Goal: Task Accomplishment & Management: Complete application form

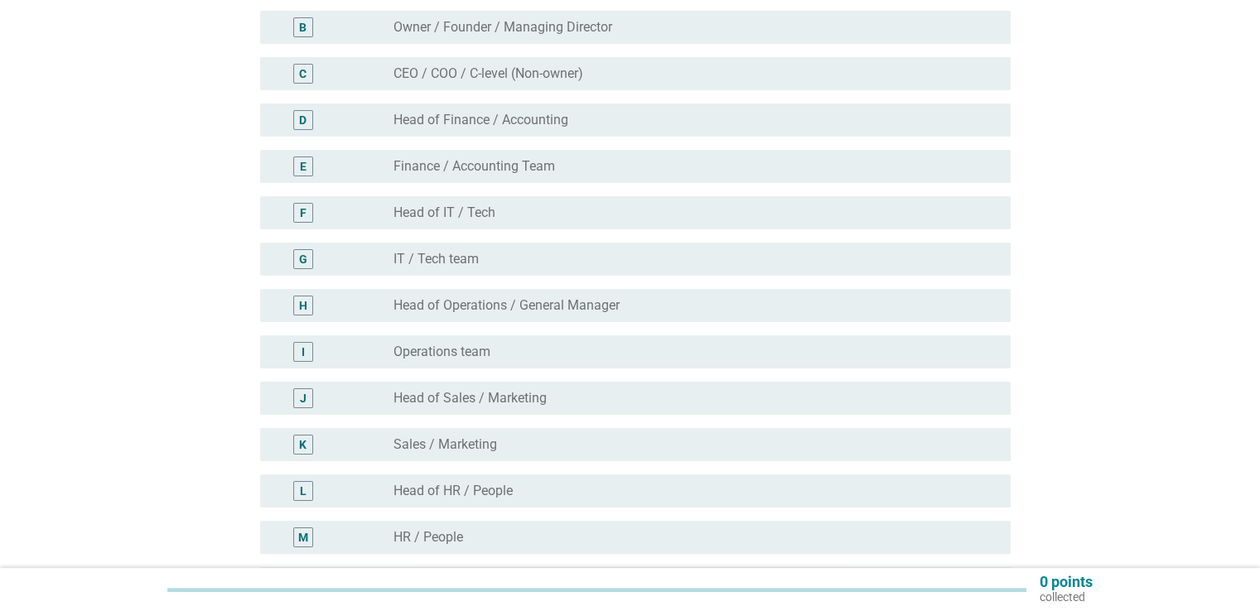
scroll to position [248, 0]
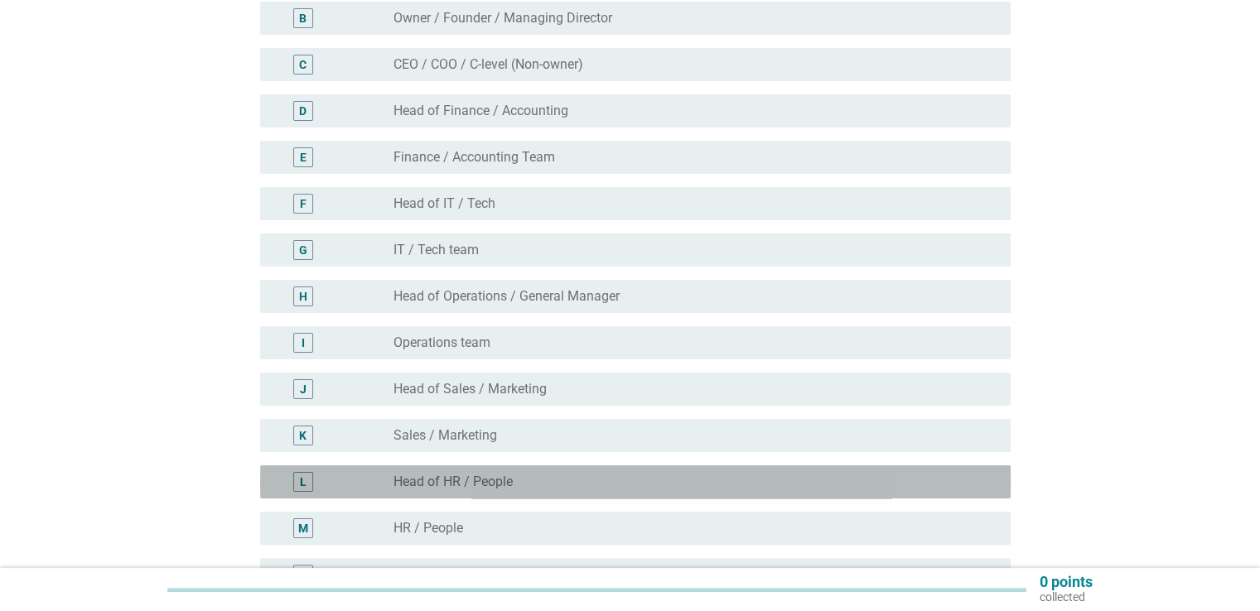
click at [464, 484] on label "Head of HR / People" at bounding box center [452, 482] width 119 height 17
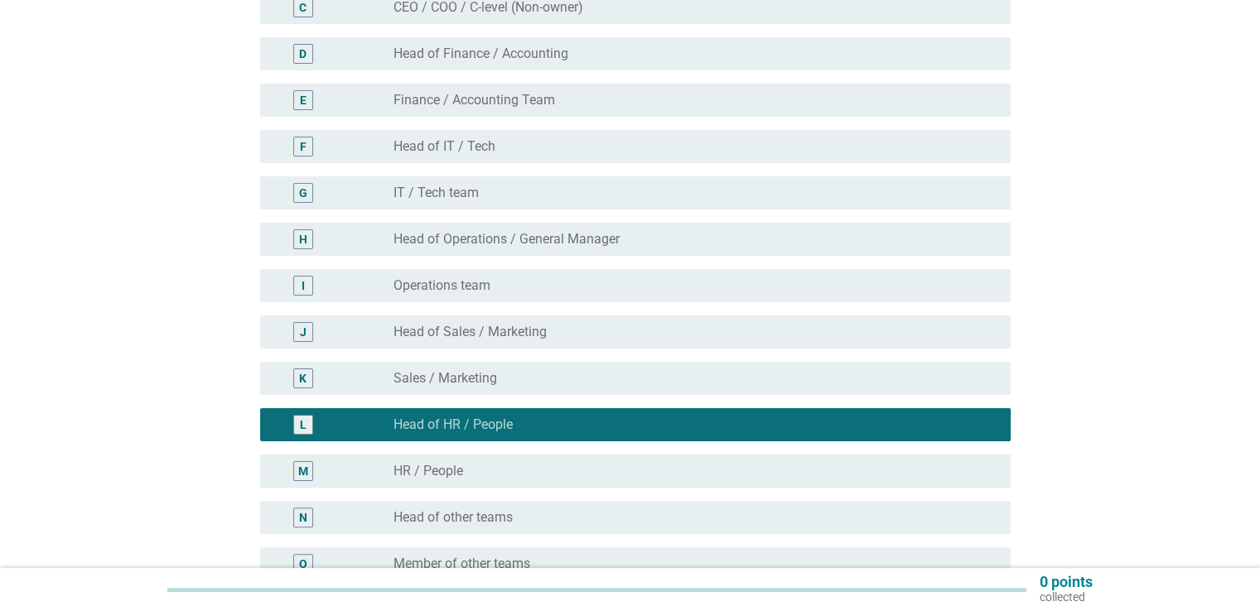
scroll to position [331, 0]
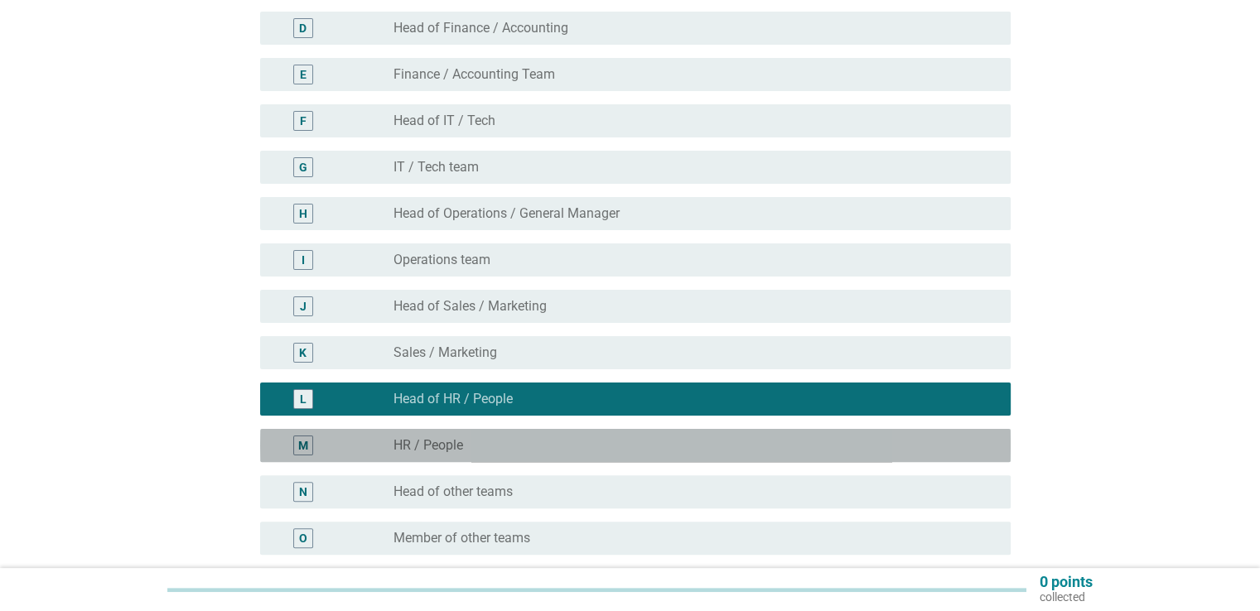
click at [461, 448] on label "HR / People" at bounding box center [428, 445] width 70 height 17
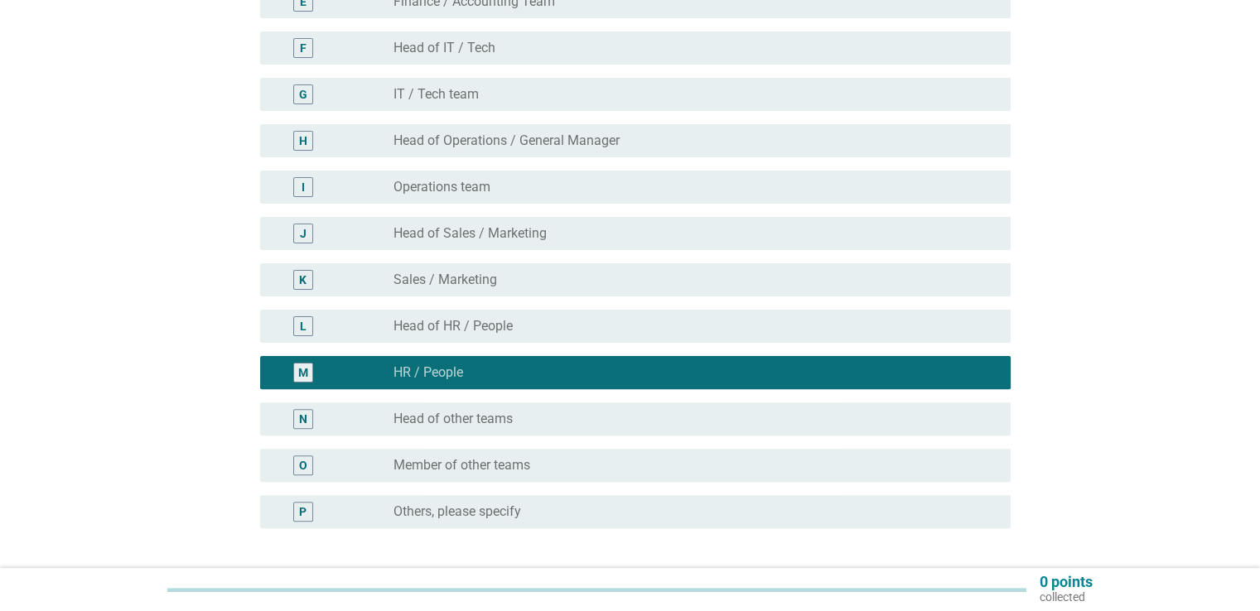
scroll to position [538, 0]
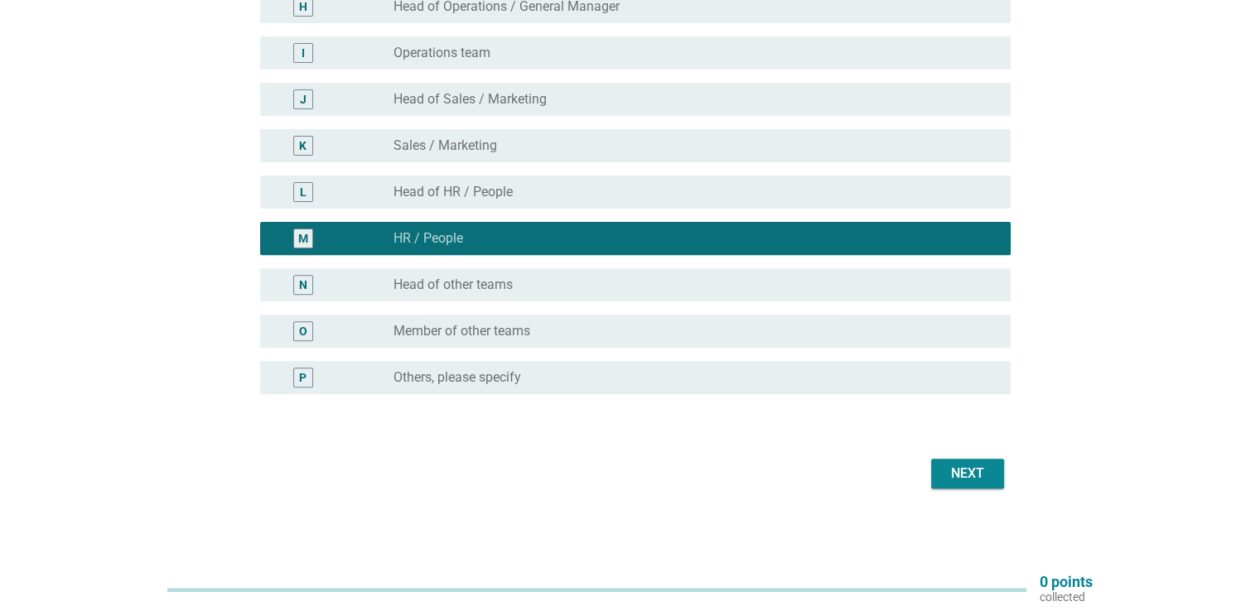
click at [947, 484] on button "Next" at bounding box center [967, 474] width 73 height 30
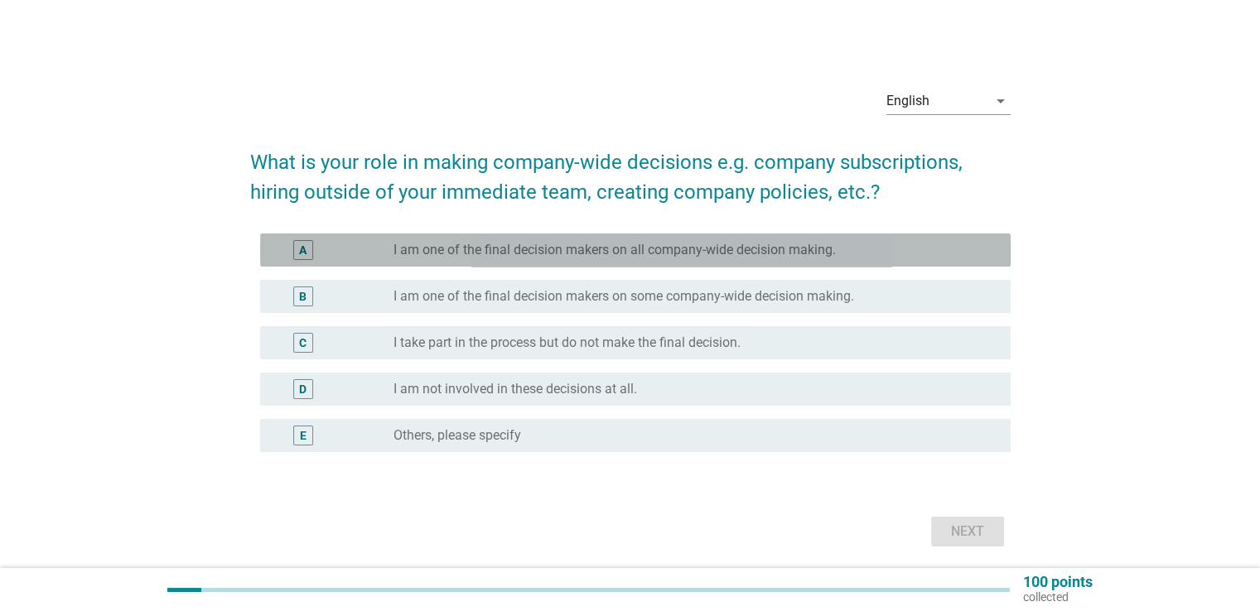
click at [308, 248] on div "A" at bounding box center [303, 250] width 20 height 20
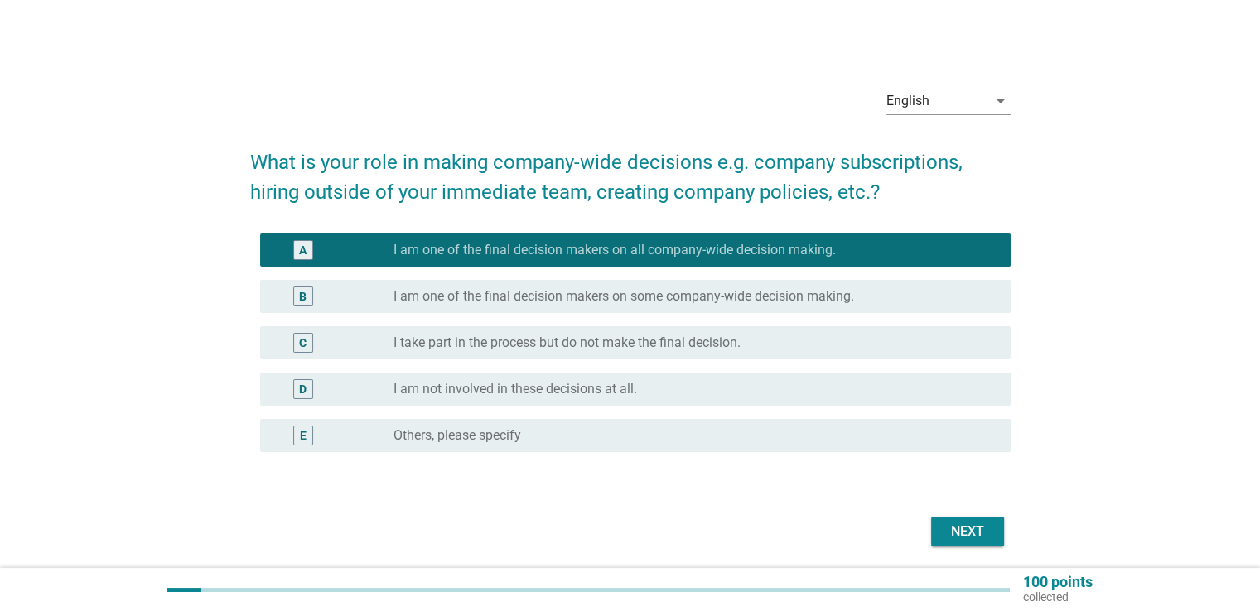
click at [944, 535] on div "Next" at bounding box center [967, 532] width 46 height 20
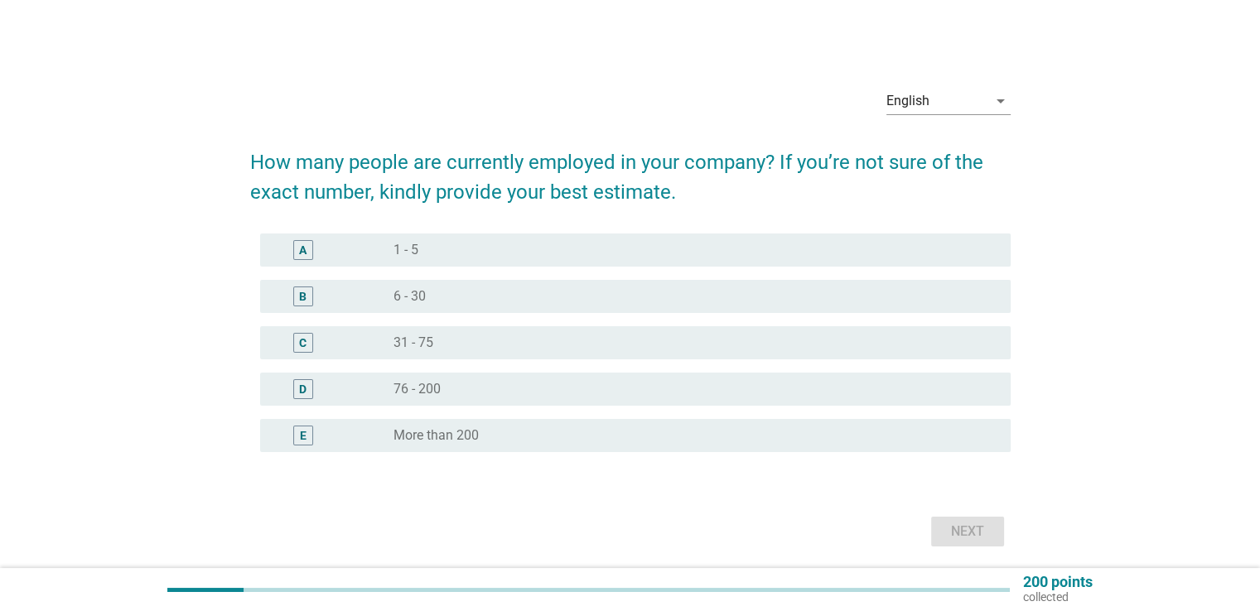
click at [299, 389] on div "D" at bounding box center [302, 389] width 7 height 17
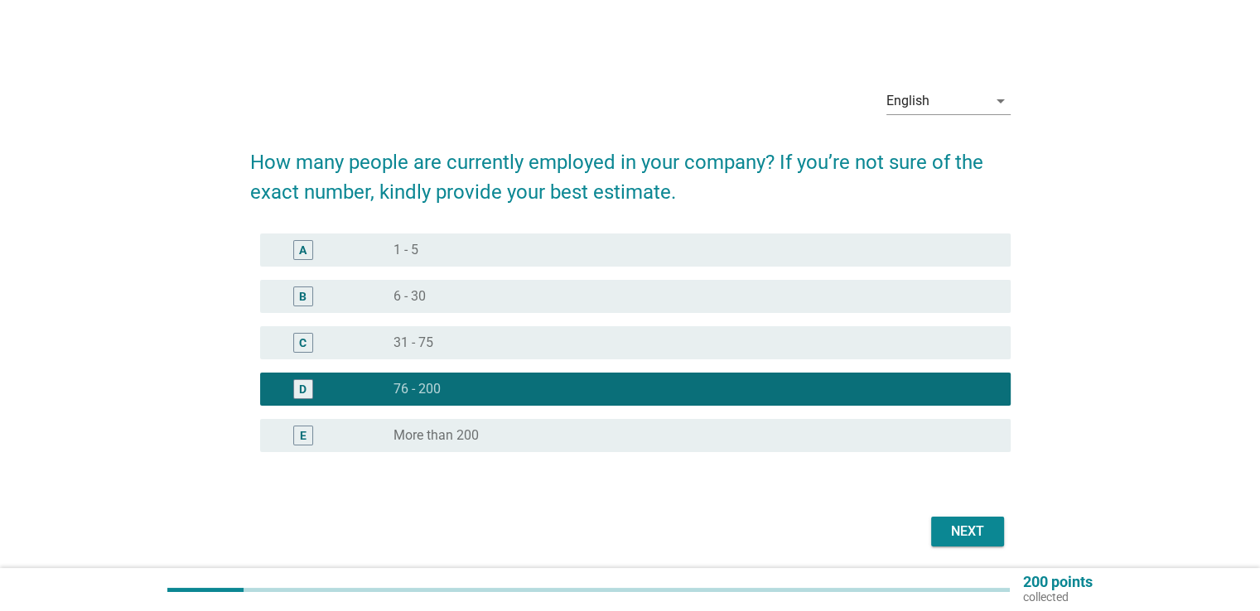
click at [973, 533] on div "Next" at bounding box center [967, 532] width 46 height 20
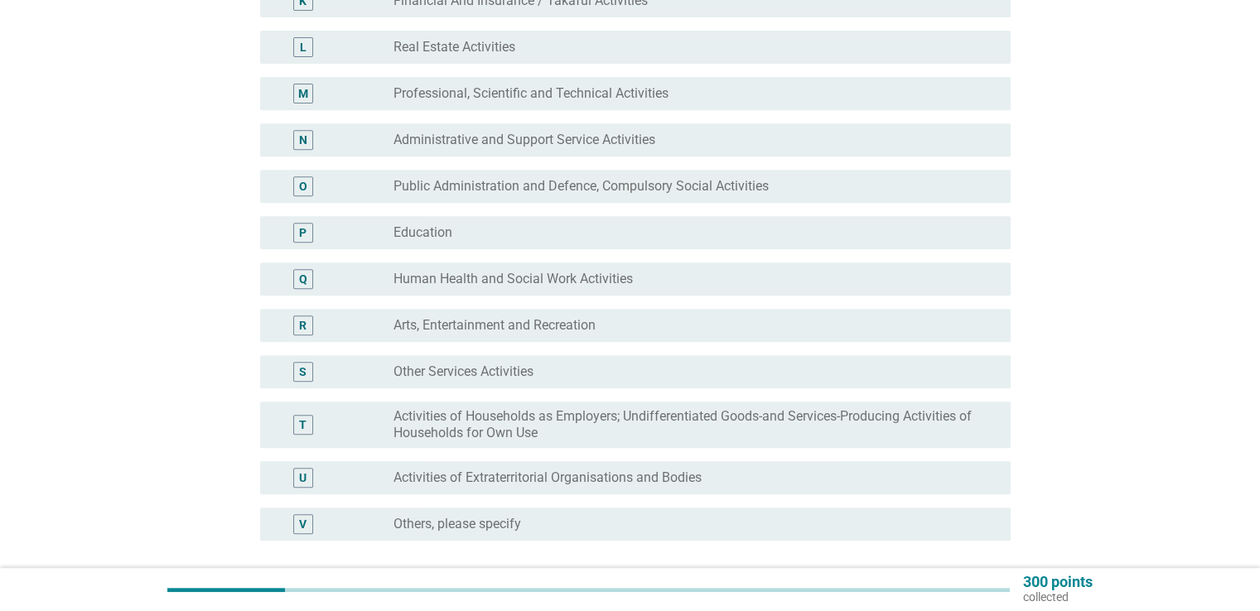
scroll to position [745, 0]
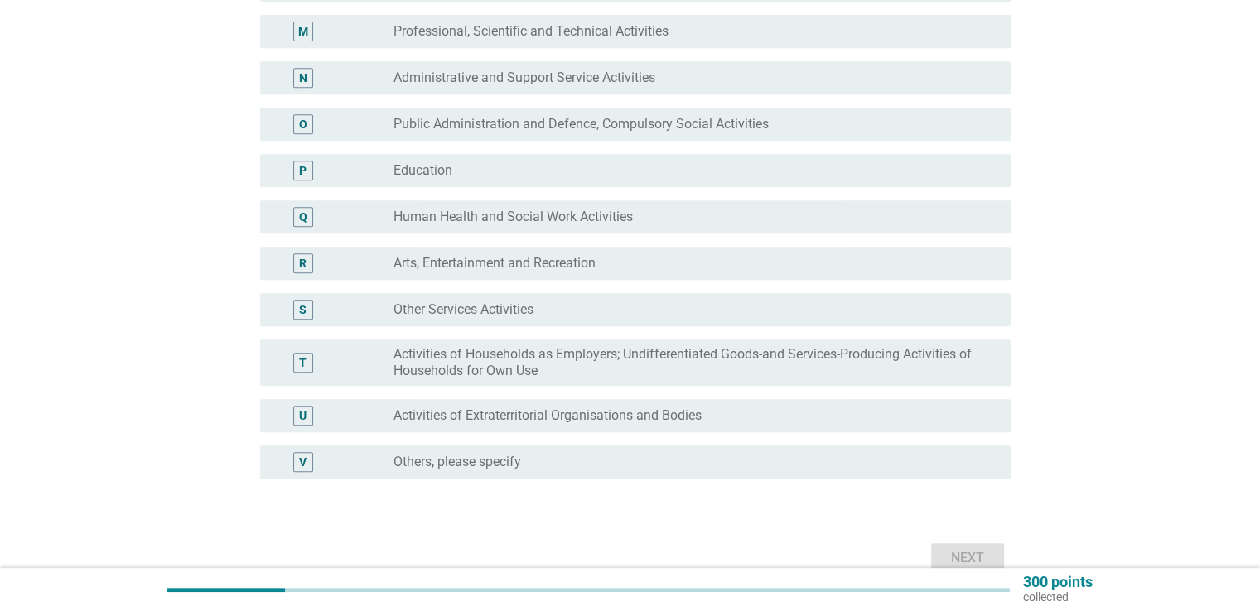
click at [515, 312] on label "Other Services Activities" at bounding box center [463, 309] width 140 height 17
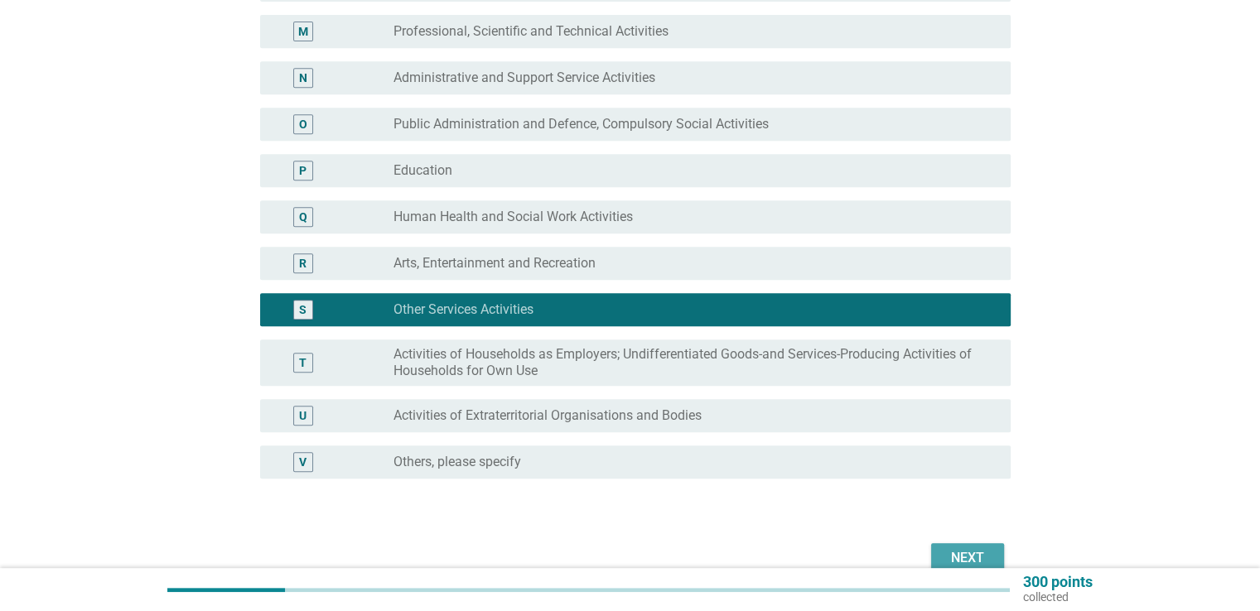
click at [940, 554] on button "Next" at bounding box center [967, 558] width 73 height 30
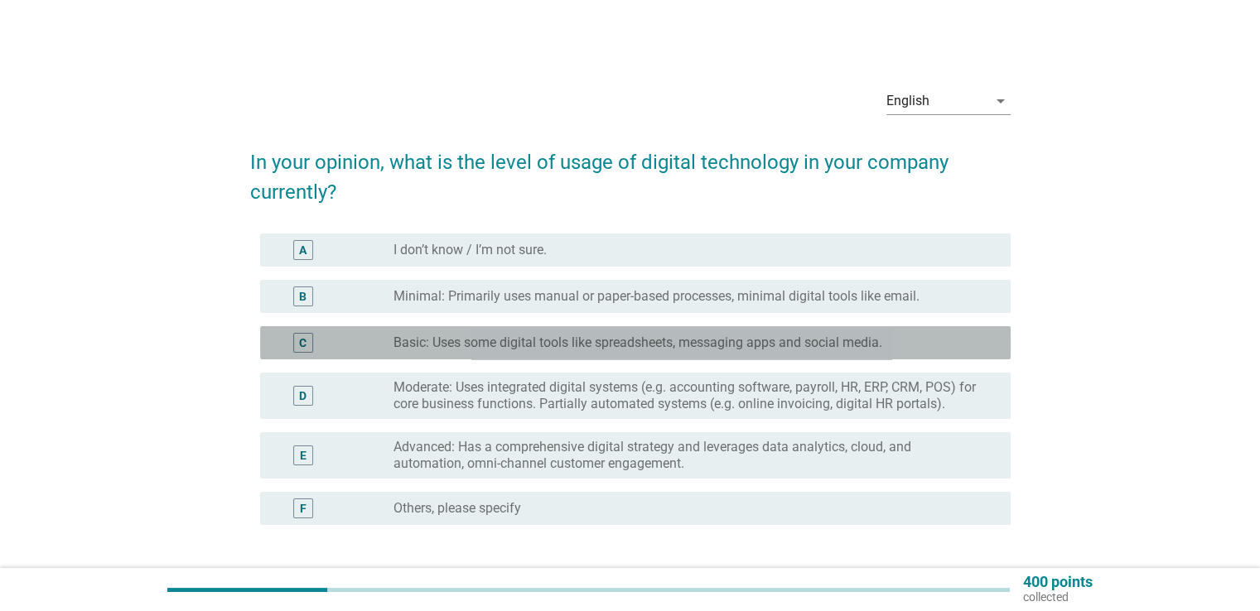
click at [398, 346] on label "Basic: Uses some digital tools like spreadsheets, messaging apps and social med…" at bounding box center [637, 343] width 489 height 17
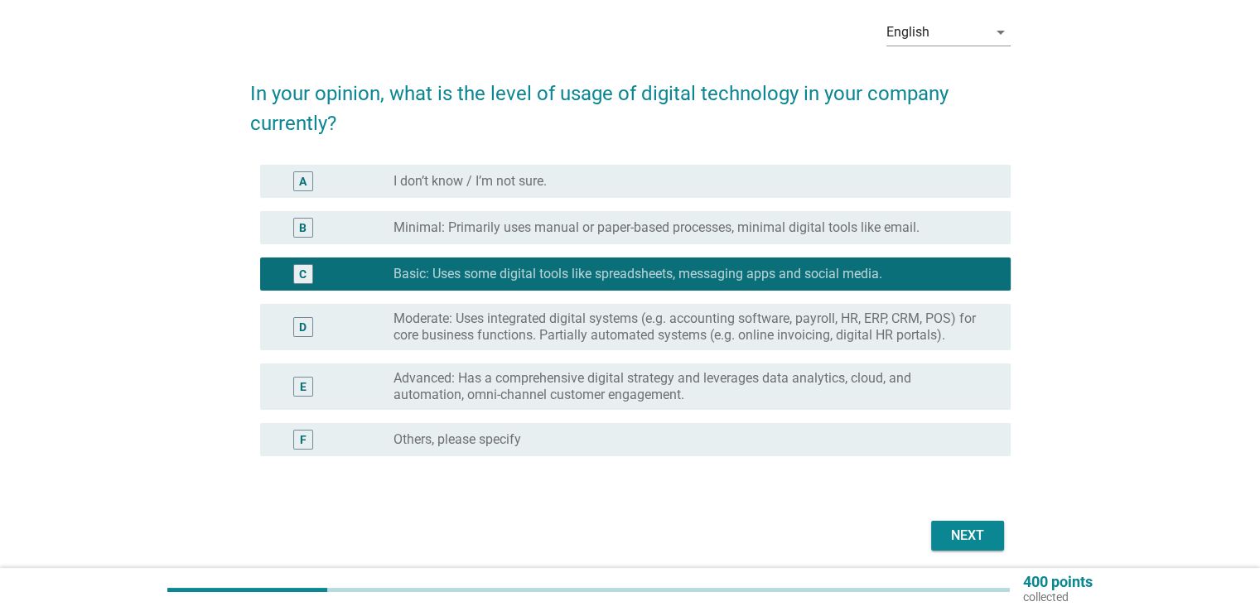
scroll to position [131, 0]
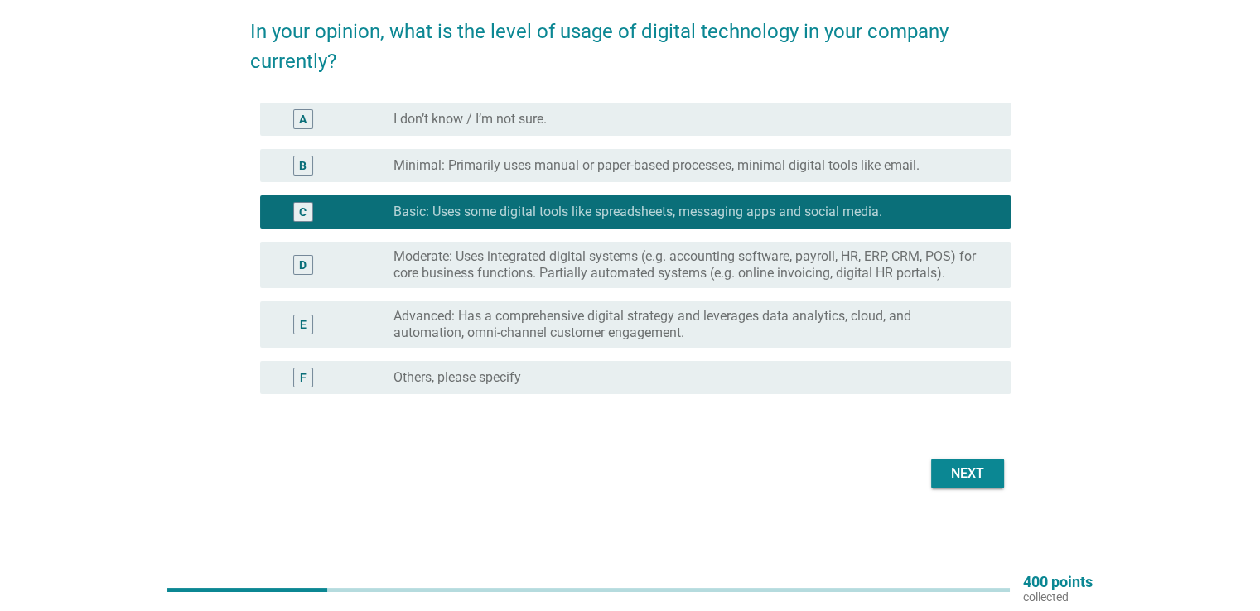
click at [938, 460] on button "Next" at bounding box center [967, 474] width 73 height 30
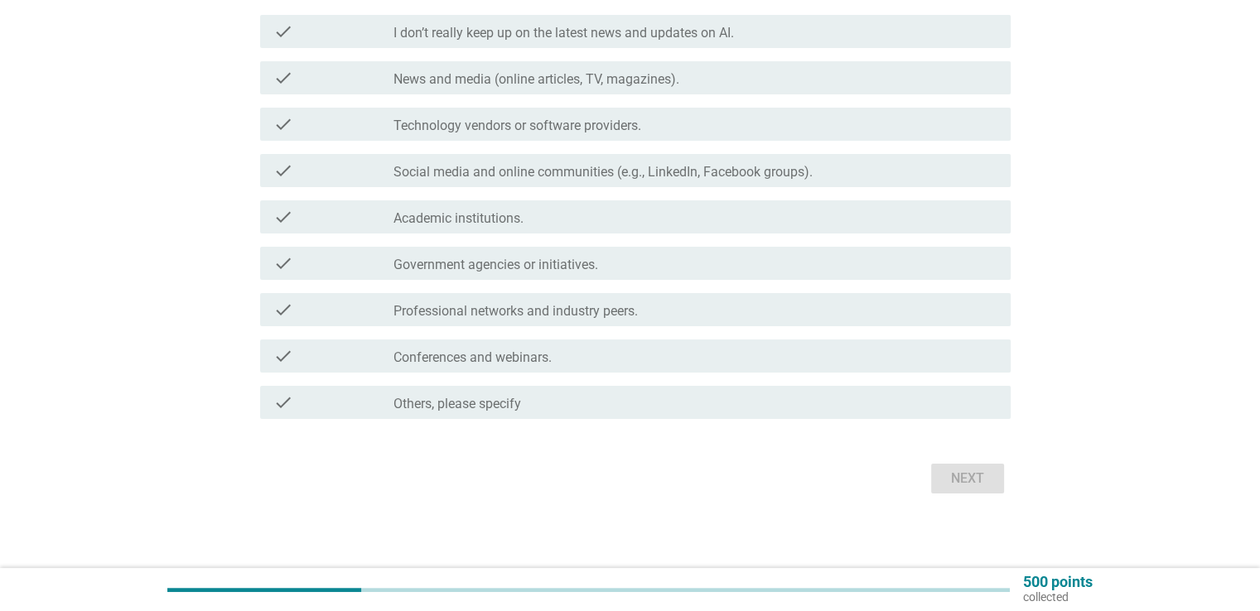
scroll to position [218, 0]
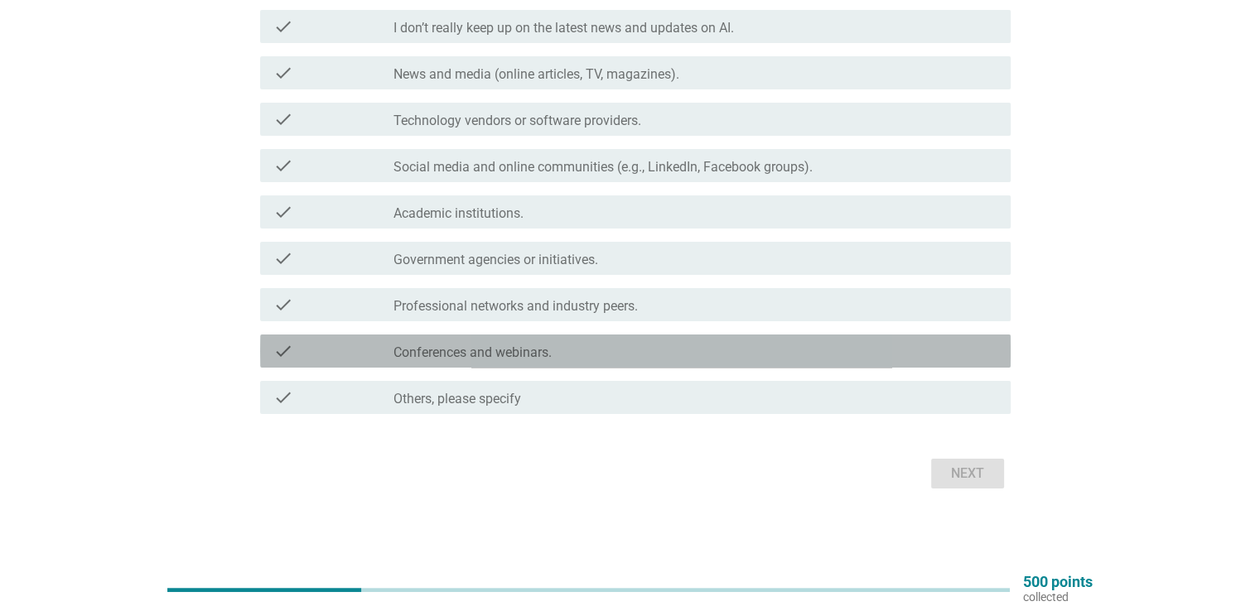
click at [459, 354] on label "Conferences and webinars." at bounding box center [472, 353] width 158 height 17
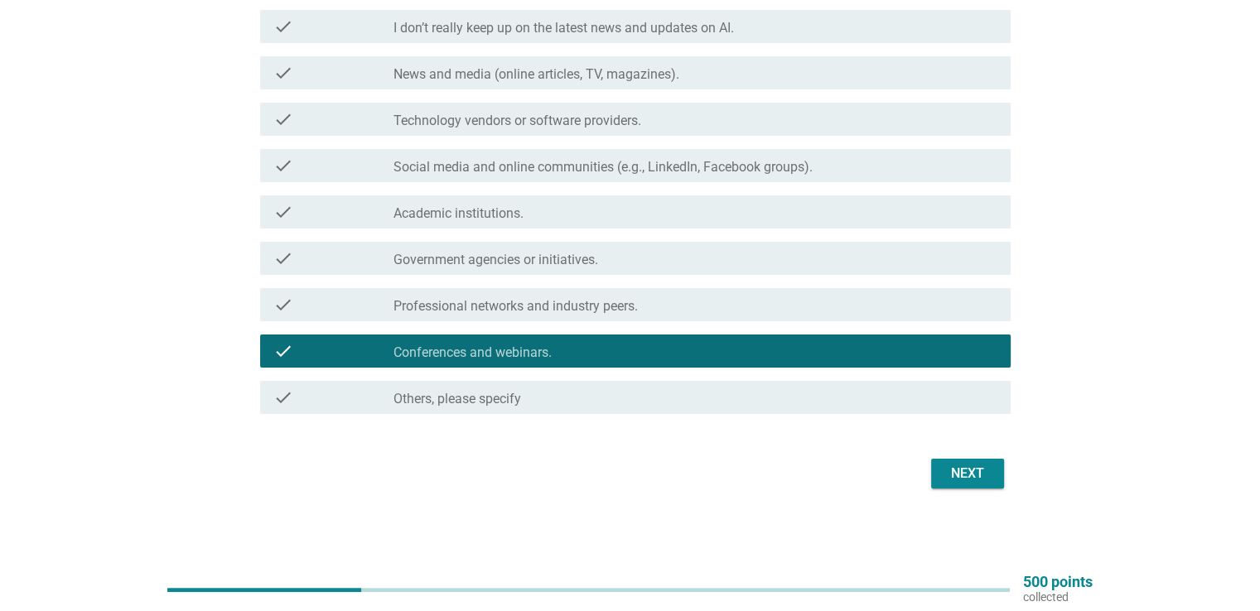
click at [991, 471] on button "Next" at bounding box center [967, 474] width 73 height 30
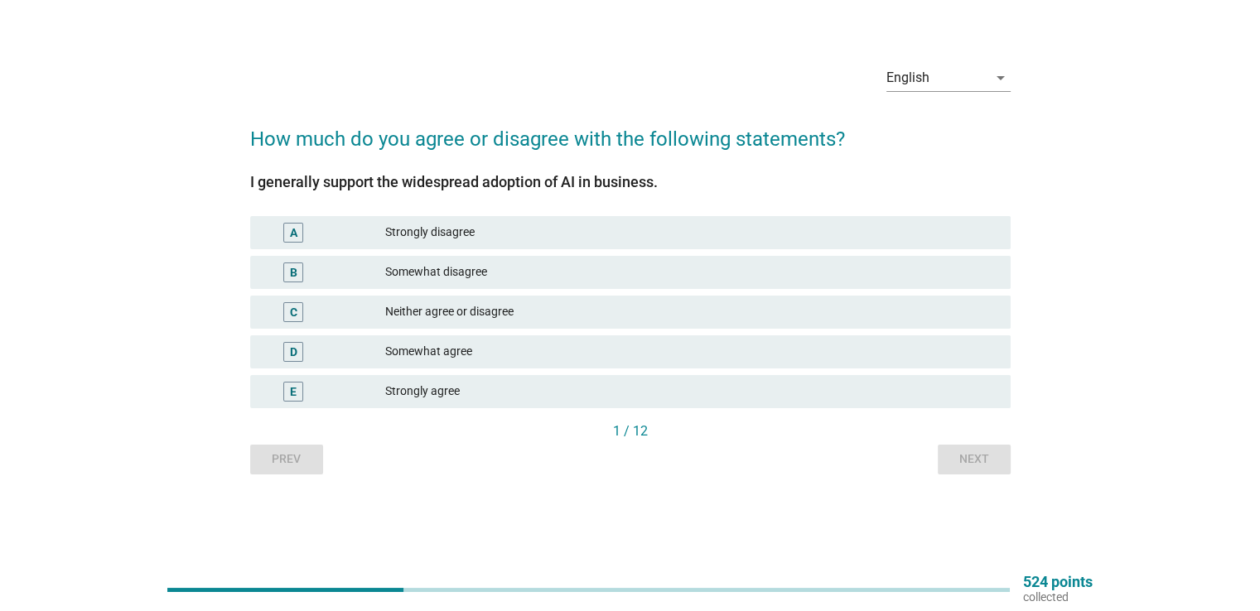
scroll to position [0, 0]
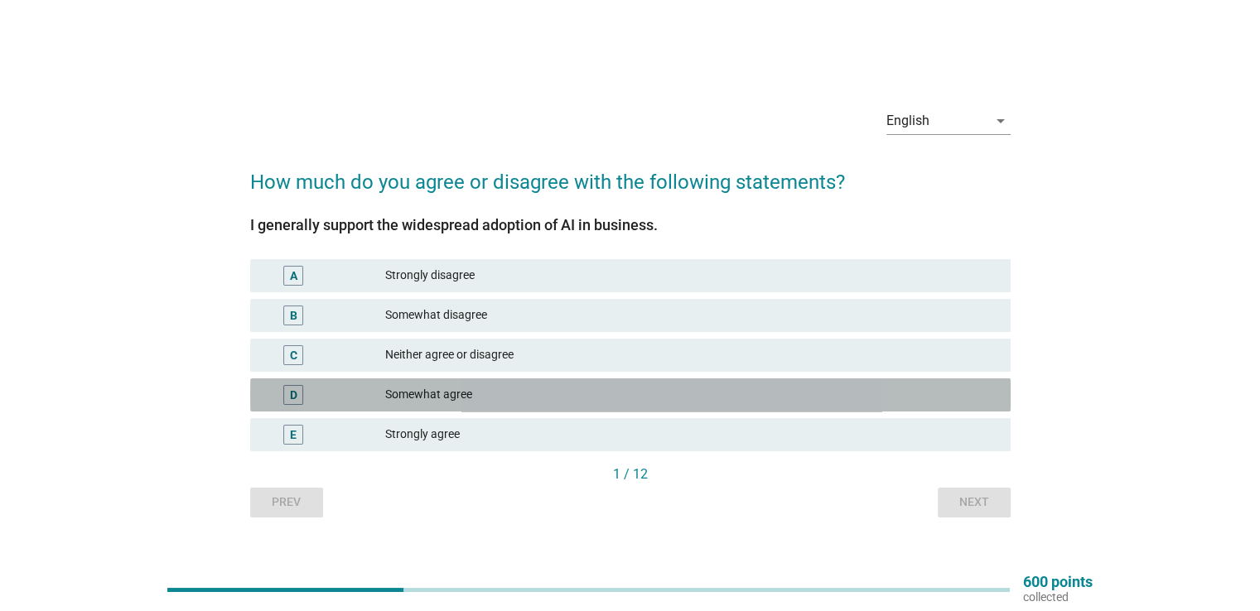
click at [460, 392] on div "Somewhat agree" at bounding box center [690, 395] width 611 height 20
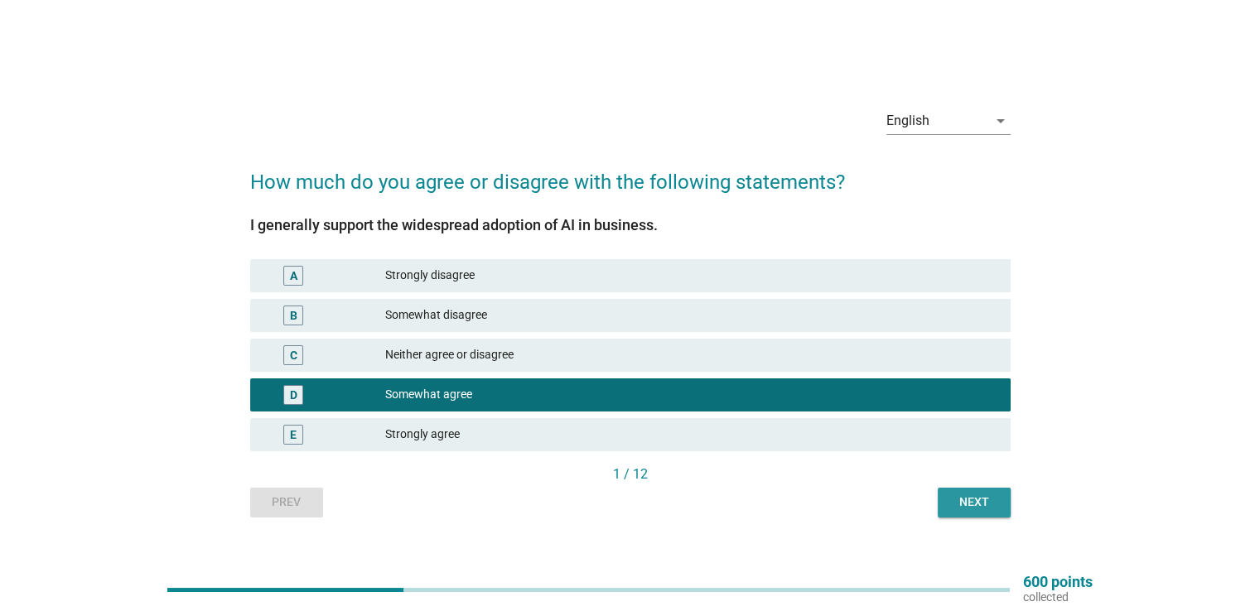
click at [1002, 502] on button "Next" at bounding box center [974, 503] width 73 height 30
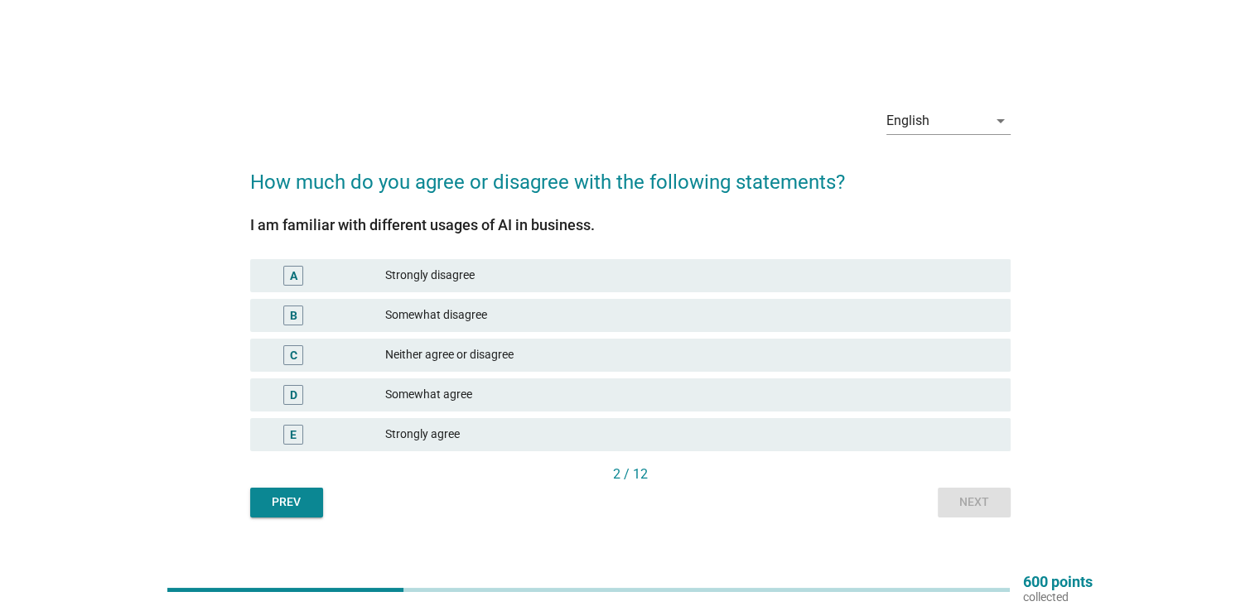
click at [538, 403] on div "Somewhat agree" at bounding box center [690, 395] width 611 height 20
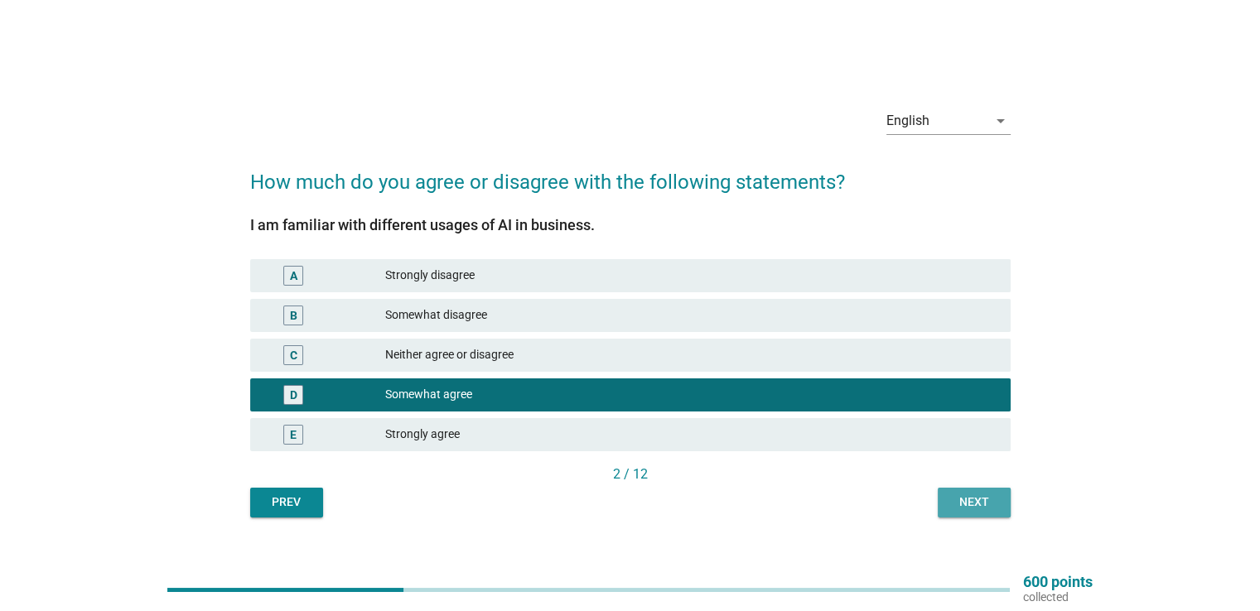
click at [959, 499] on div "Next" at bounding box center [974, 502] width 46 height 17
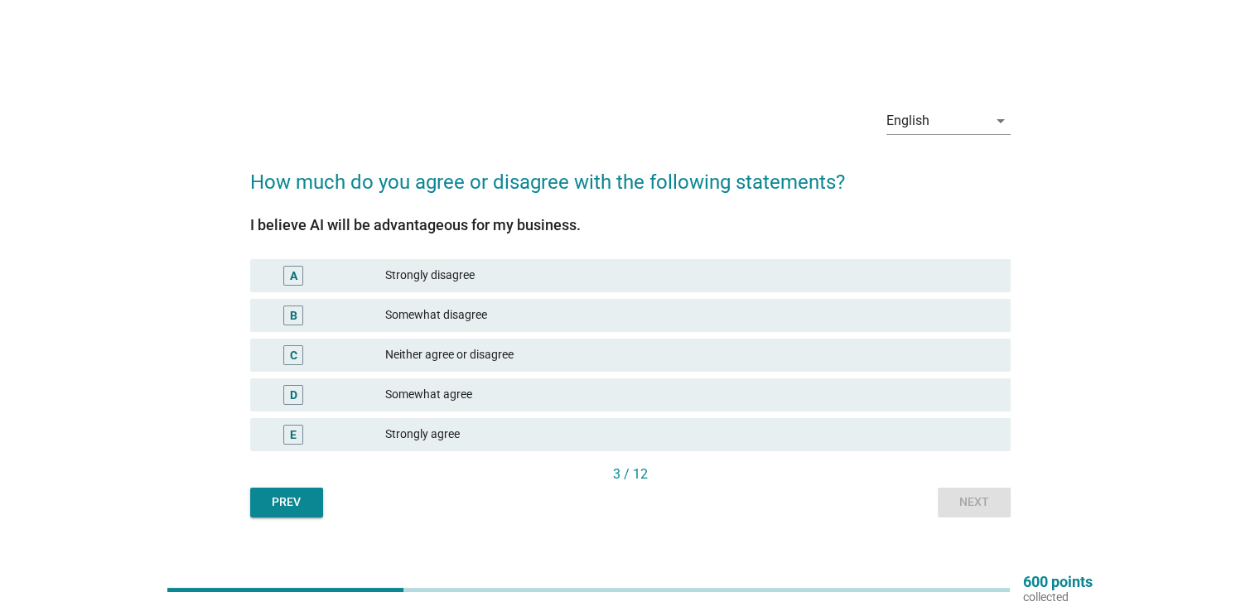
click at [542, 393] on div "Somewhat agree" at bounding box center [690, 395] width 611 height 20
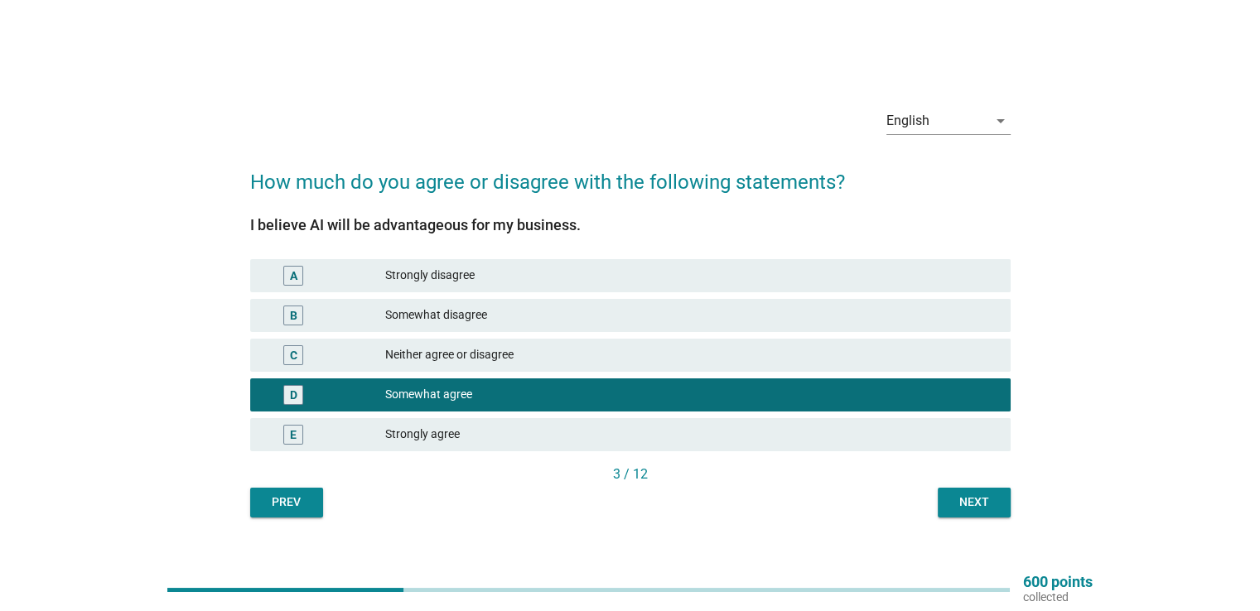
click at [961, 509] on div "Next" at bounding box center [974, 502] width 46 height 17
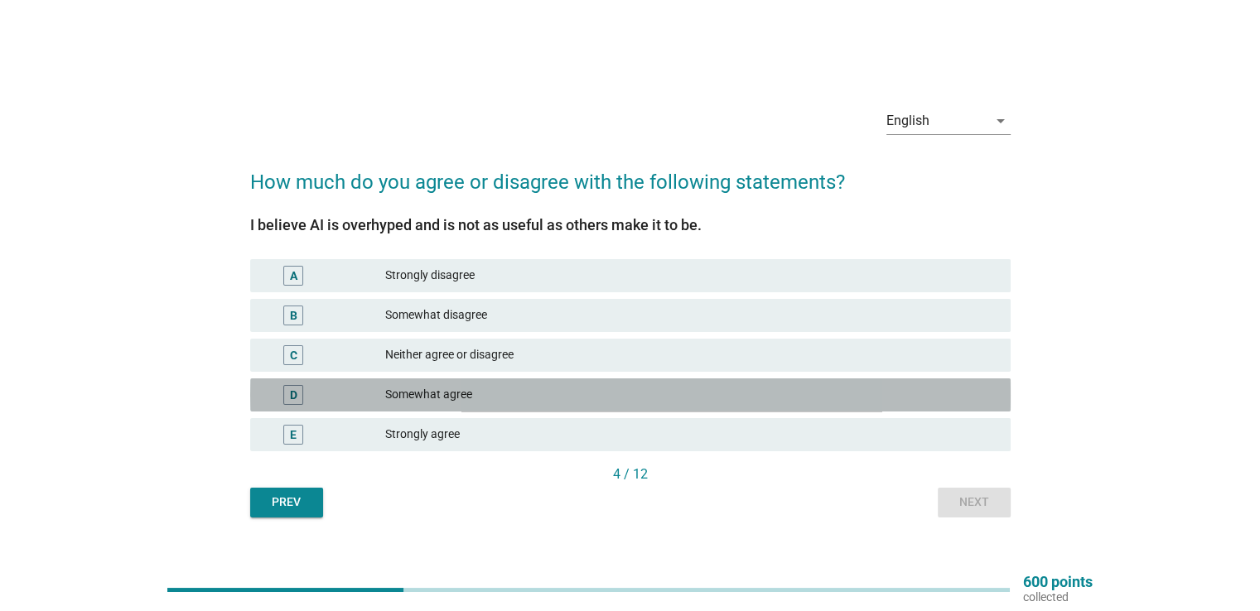
click at [533, 407] on div "D Somewhat agree" at bounding box center [630, 394] width 760 height 33
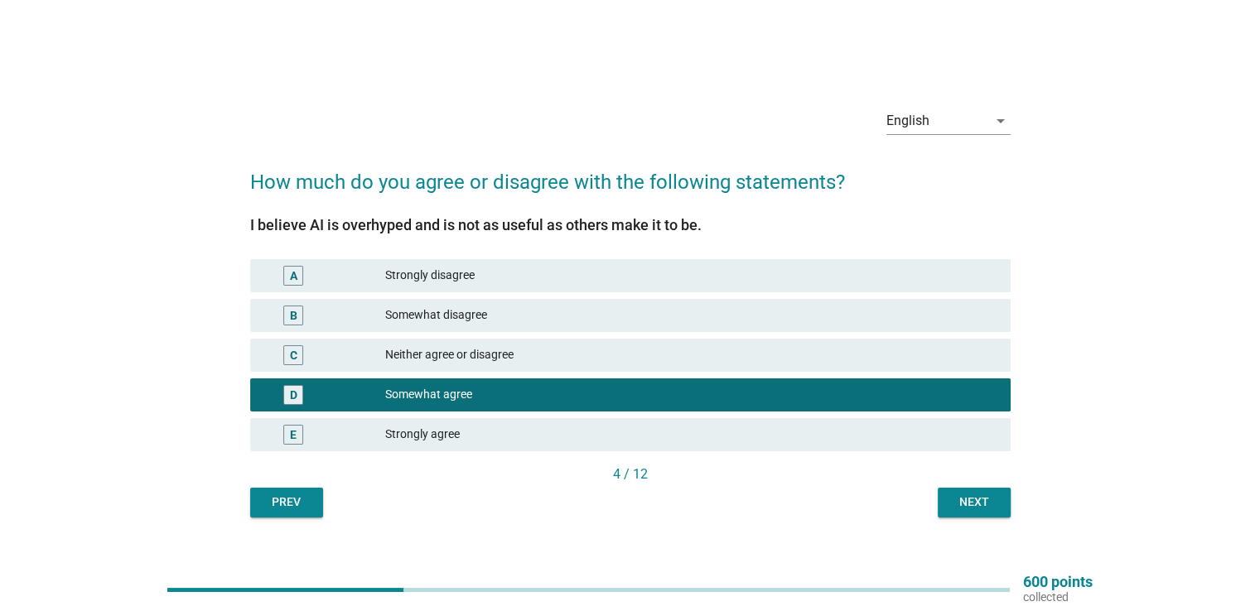
click at [941, 503] on button "Next" at bounding box center [974, 503] width 73 height 30
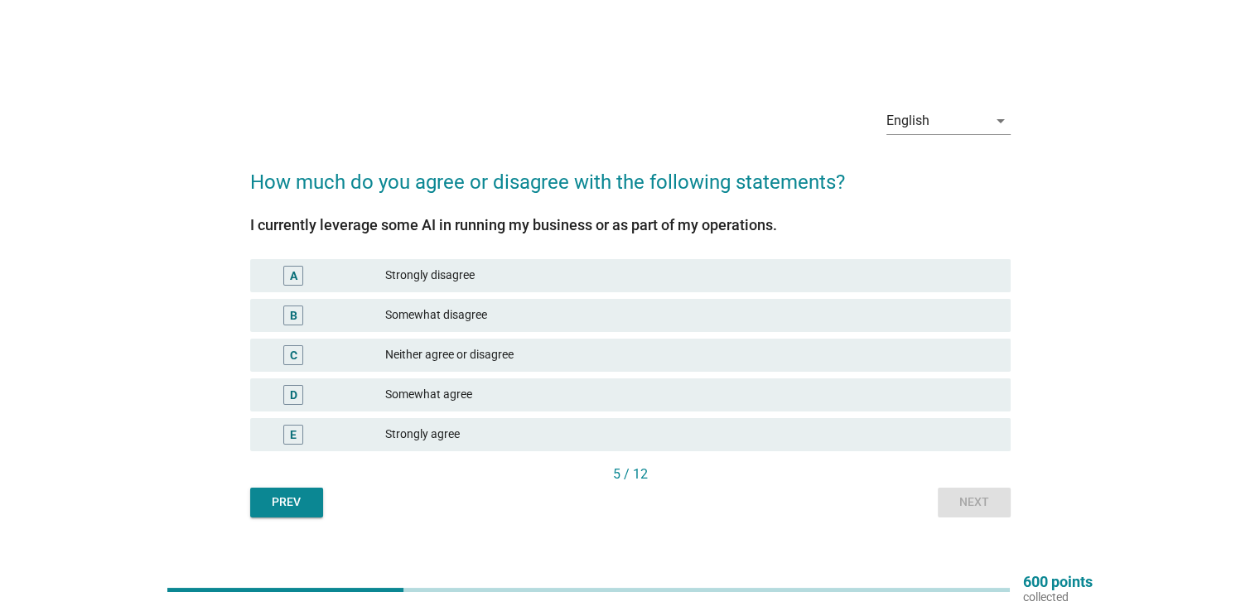
click at [435, 385] on div "Somewhat agree" at bounding box center [690, 395] width 611 height 20
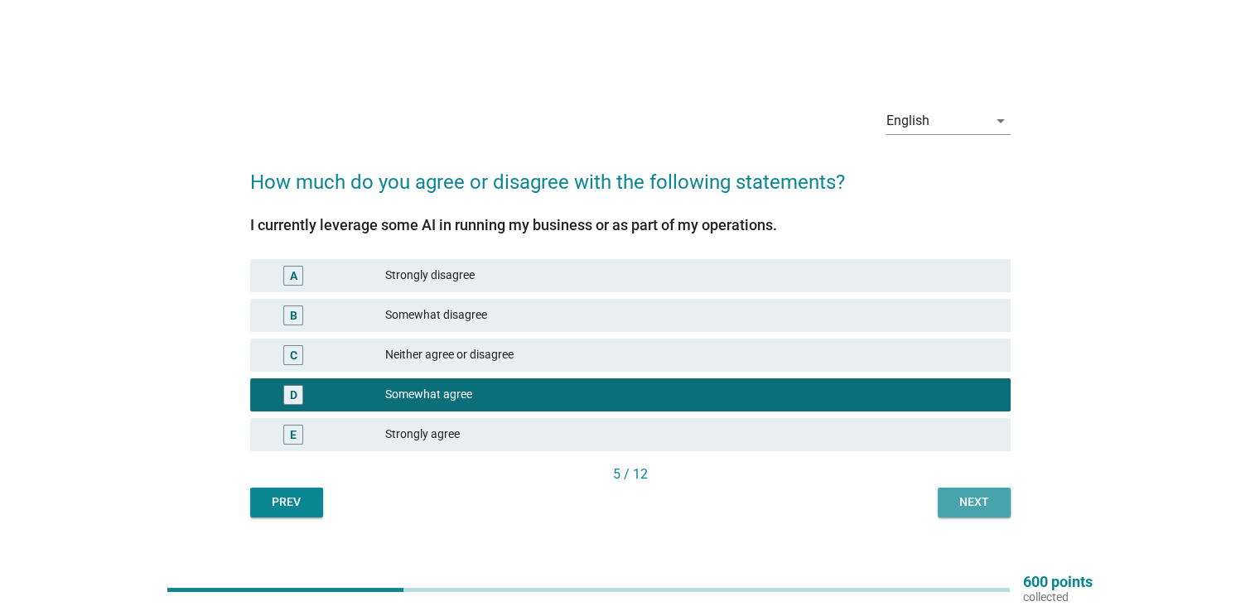
click at [961, 509] on div "Next" at bounding box center [974, 502] width 46 height 17
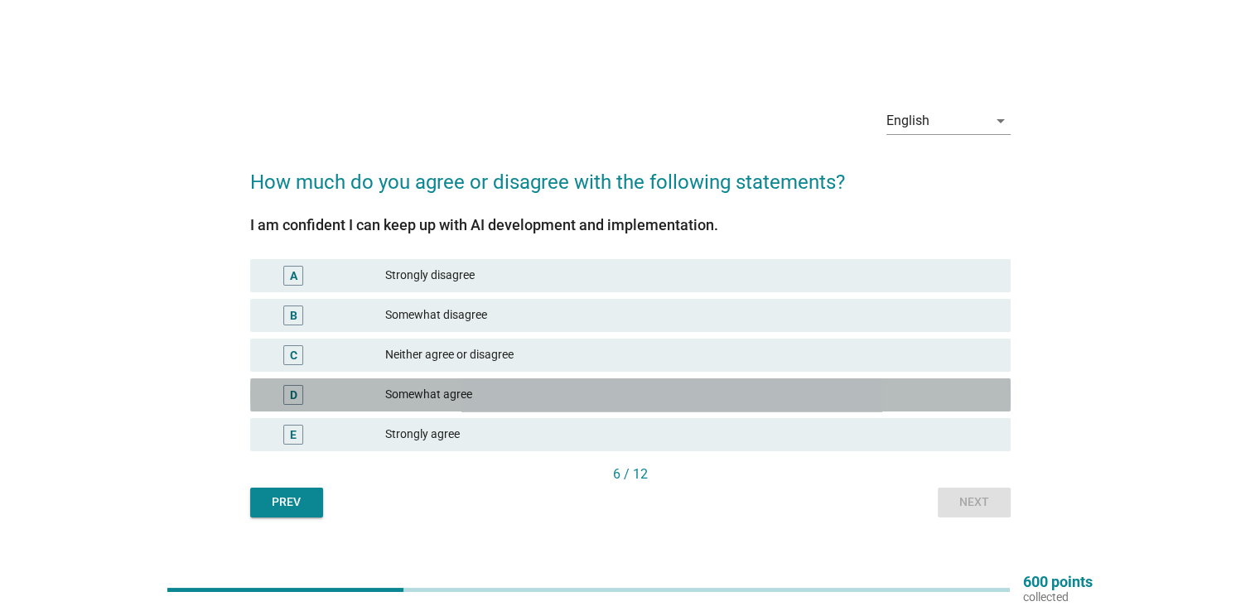
click at [548, 399] on div "Somewhat agree" at bounding box center [690, 395] width 611 height 20
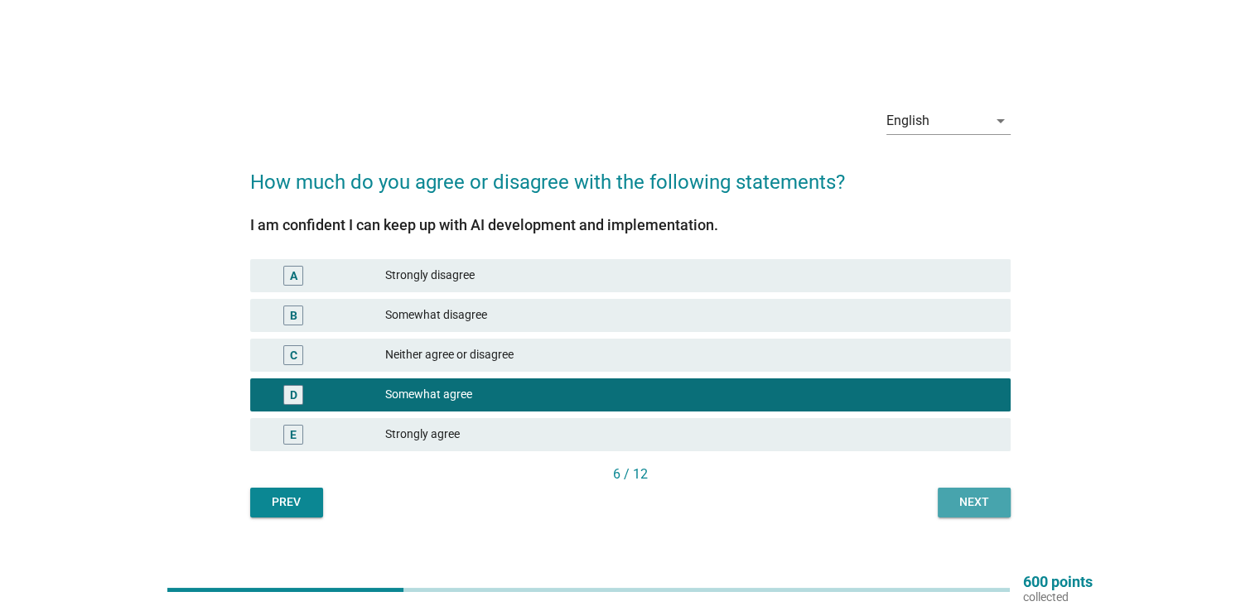
click at [969, 498] on div "Next" at bounding box center [974, 502] width 46 height 17
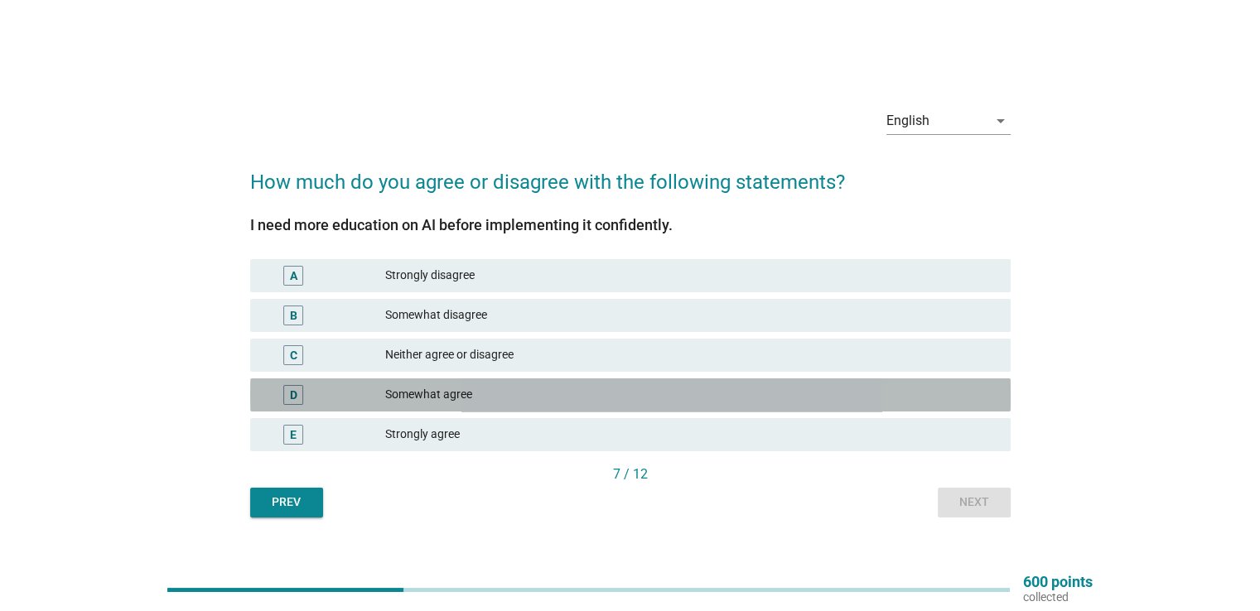
click at [629, 394] on div "Somewhat agree" at bounding box center [690, 395] width 611 height 20
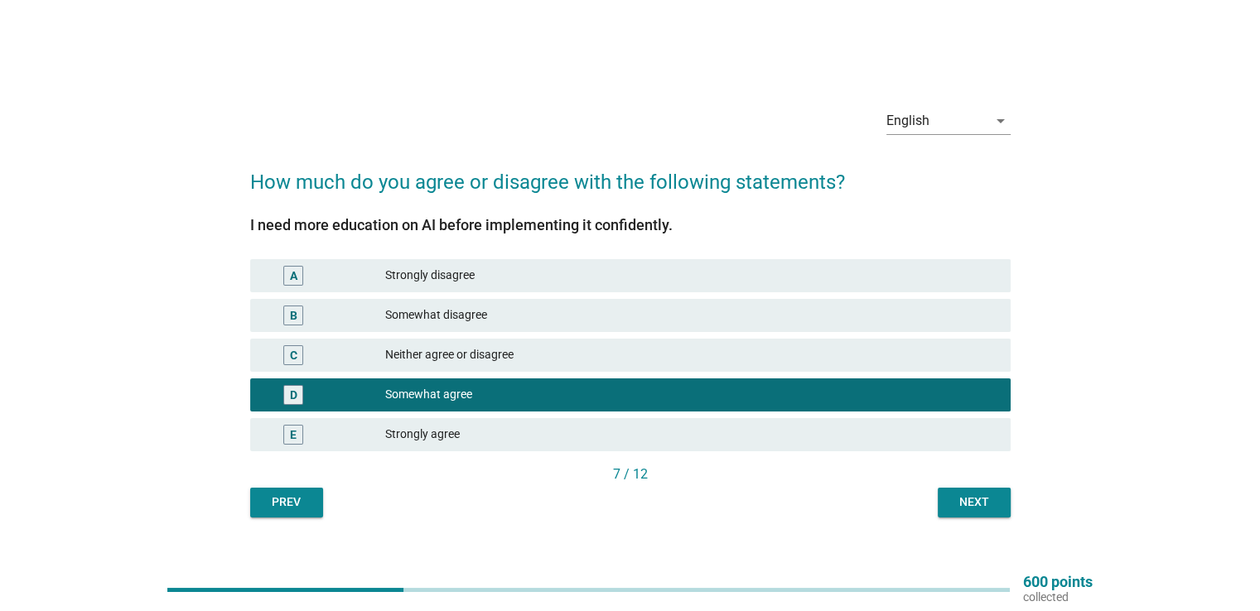
click at [974, 500] on div "Next" at bounding box center [974, 502] width 46 height 17
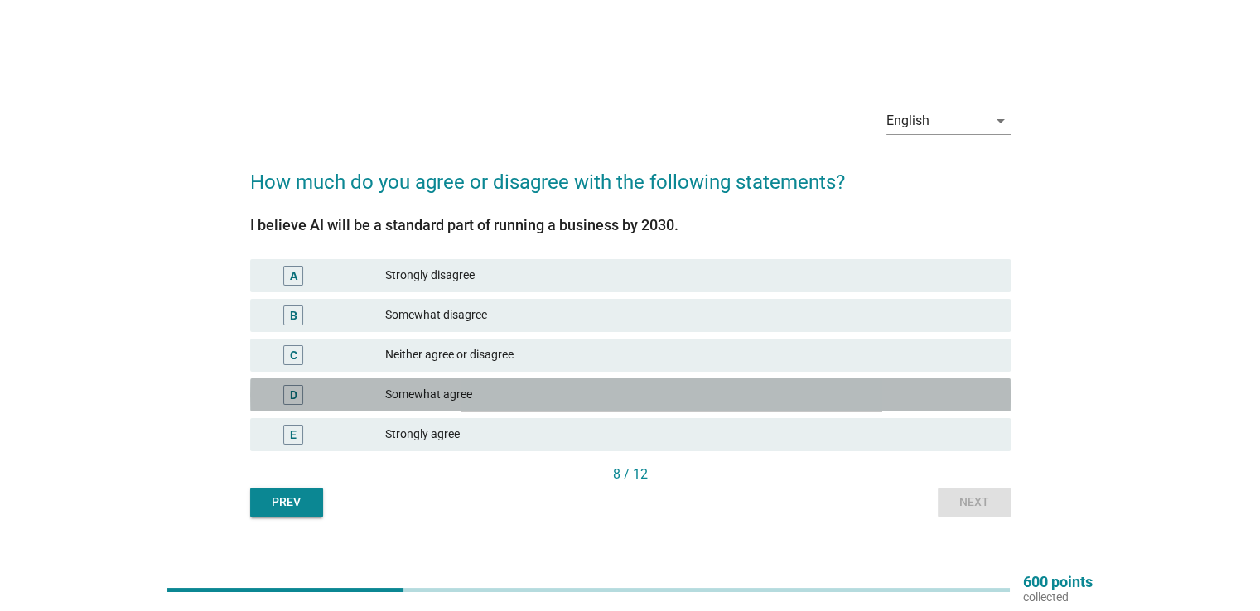
click at [666, 388] on div "Somewhat agree" at bounding box center [690, 395] width 611 height 20
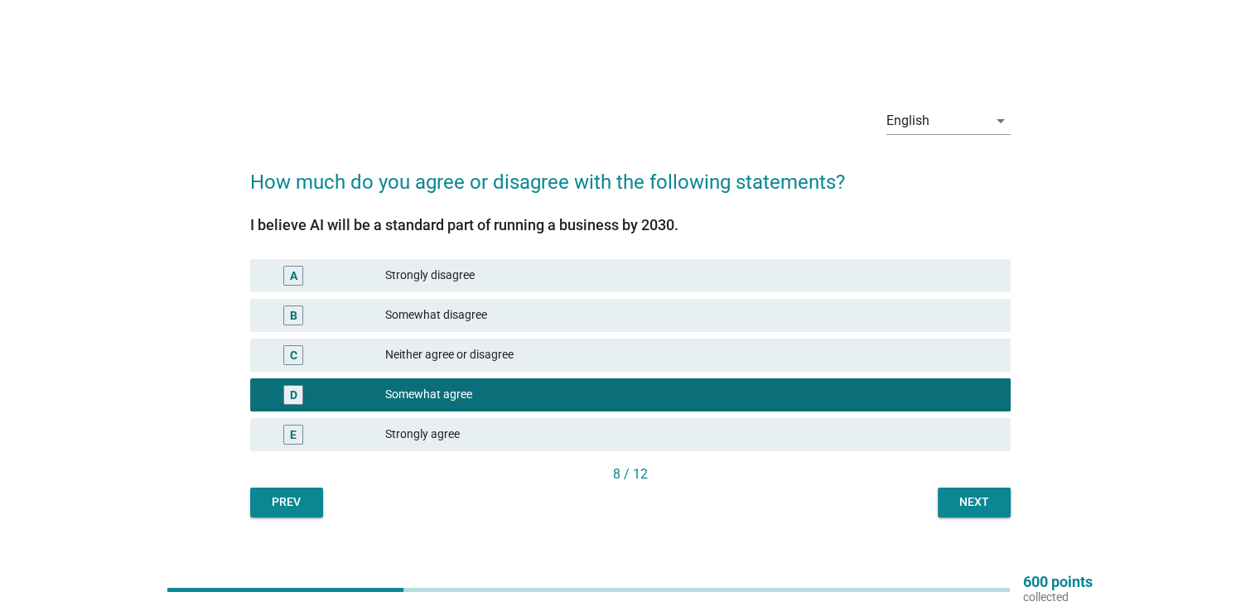
click at [944, 514] on button "Next" at bounding box center [974, 503] width 73 height 30
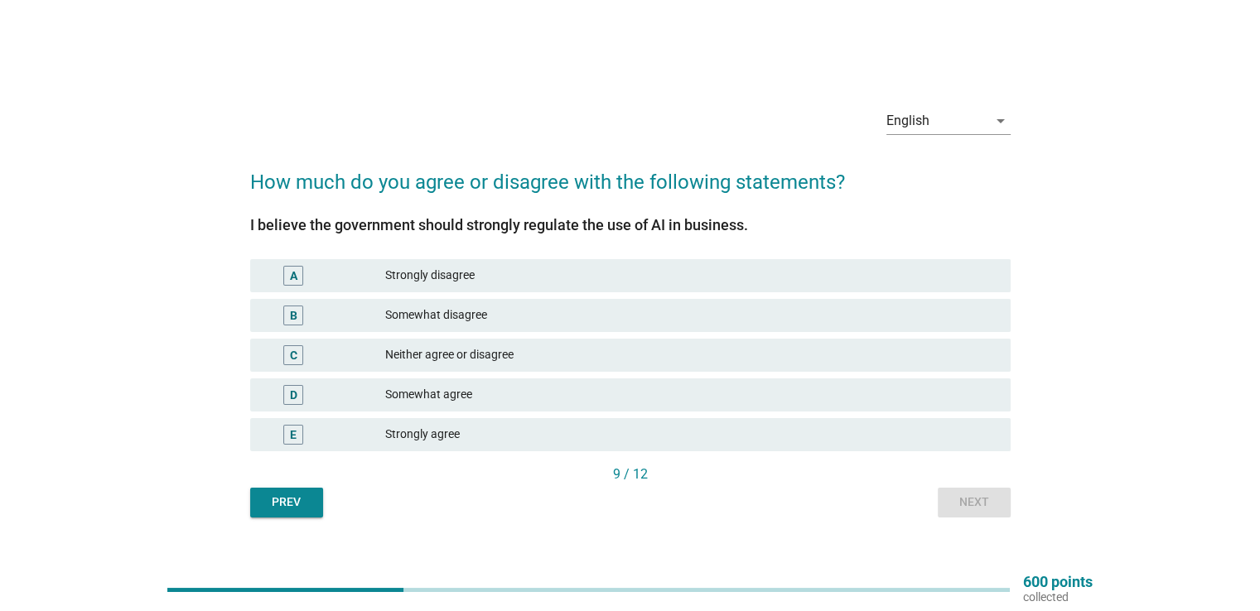
click at [570, 392] on div "Somewhat agree" at bounding box center [690, 395] width 611 height 20
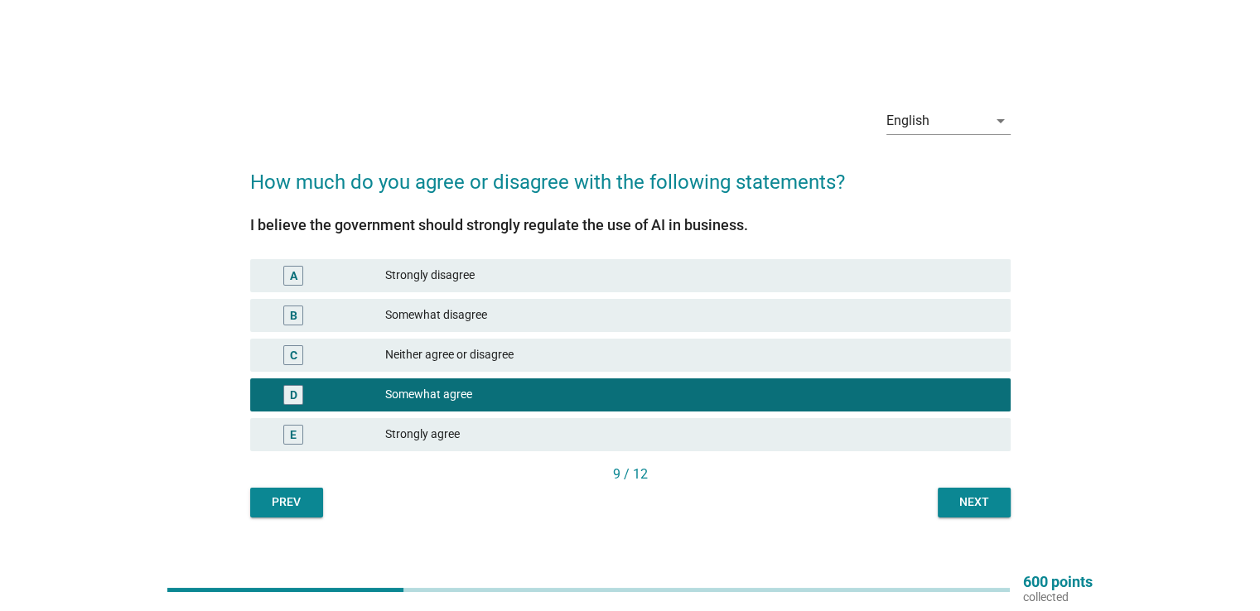
click at [961, 504] on div "Next" at bounding box center [974, 502] width 46 height 17
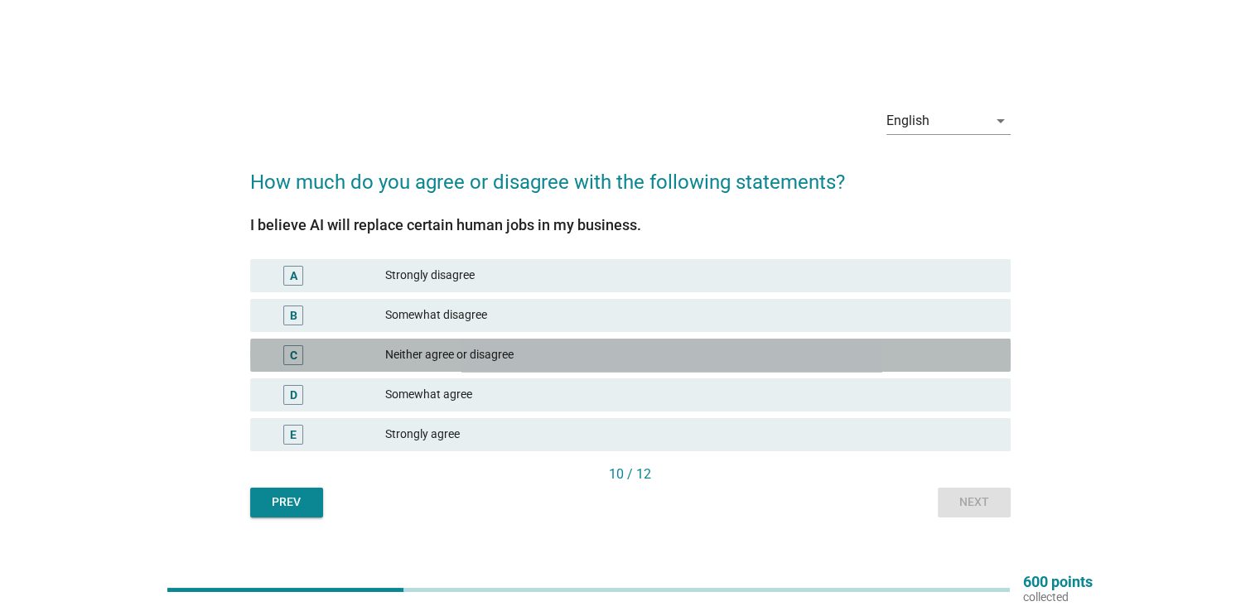
click at [591, 350] on div "Neither agree or disagree" at bounding box center [690, 355] width 611 height 20
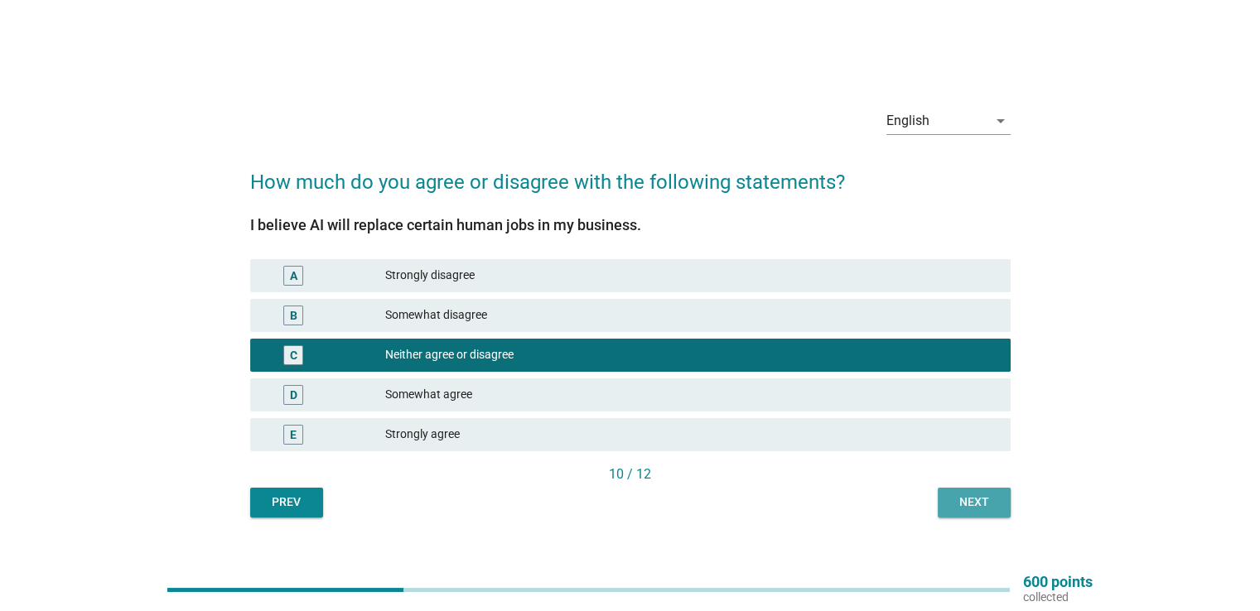
click at [951, 511] on button "Next" at bounding box center [974, 503] width 73 height 30
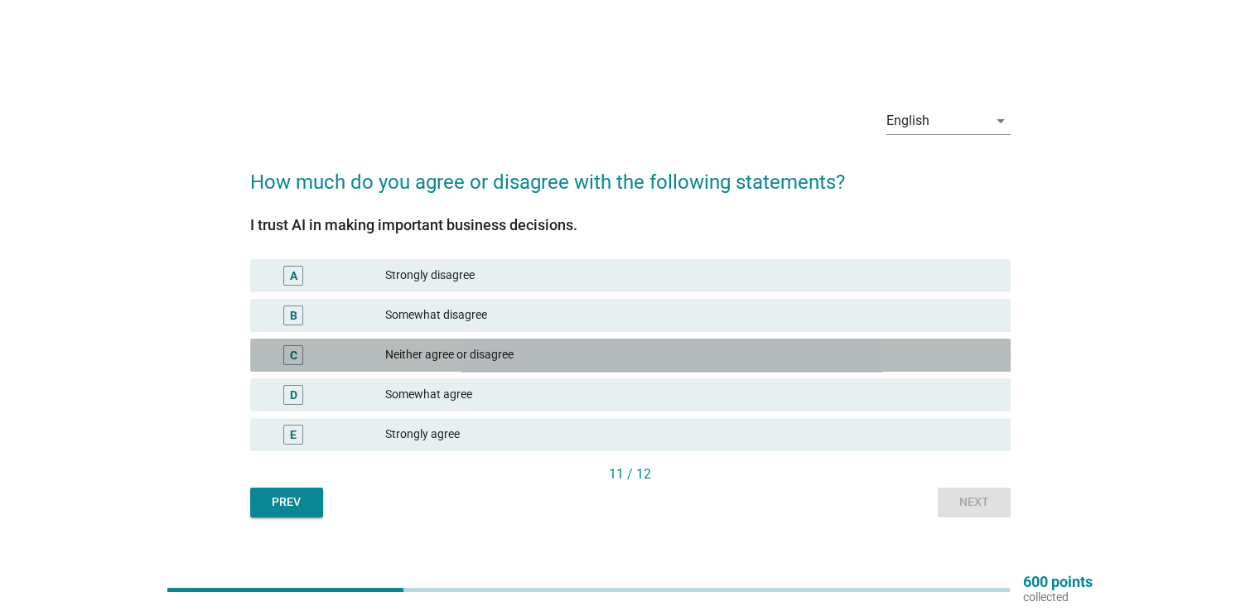
drag, startPoint x: 582, startPoint y: 354, endPoint x: 674, endPoint y: 377, distance: 94.8
click at [583, 354] on div "Neither agree or disagree" at bounding box center [690, 355] width 611 height 20
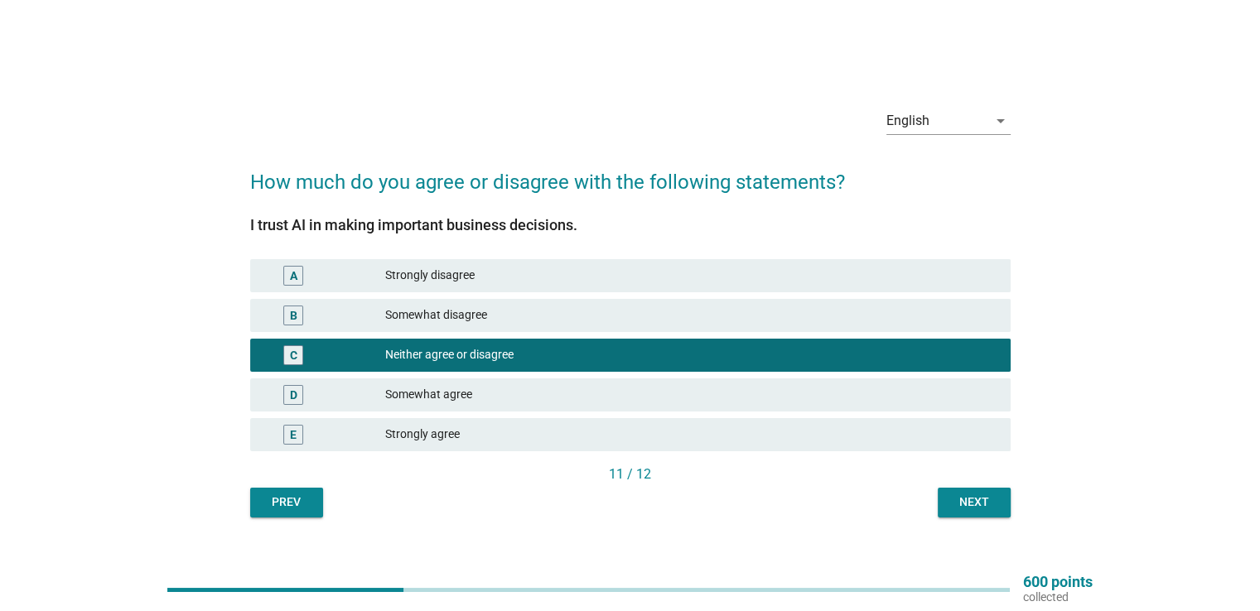
click at [984, 506] on div "Next" at bounding box center [974, 502] width 46 height 17
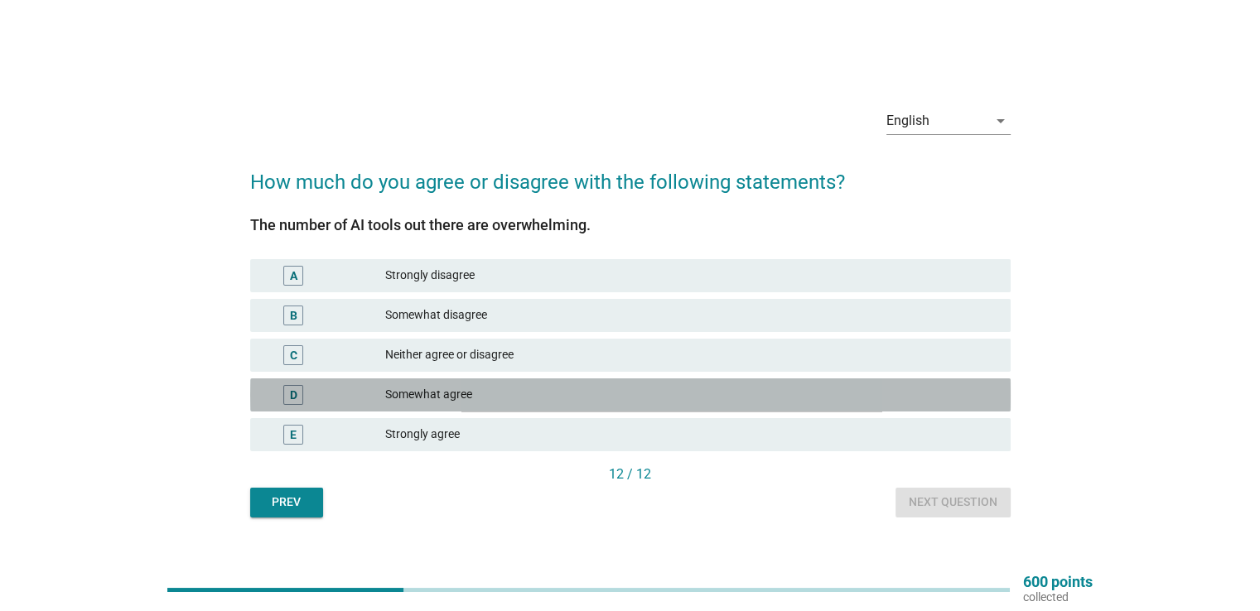
click at [639, 381] on div "D Somewhat agree" at bounding box center [630, 394] width 760 height 33
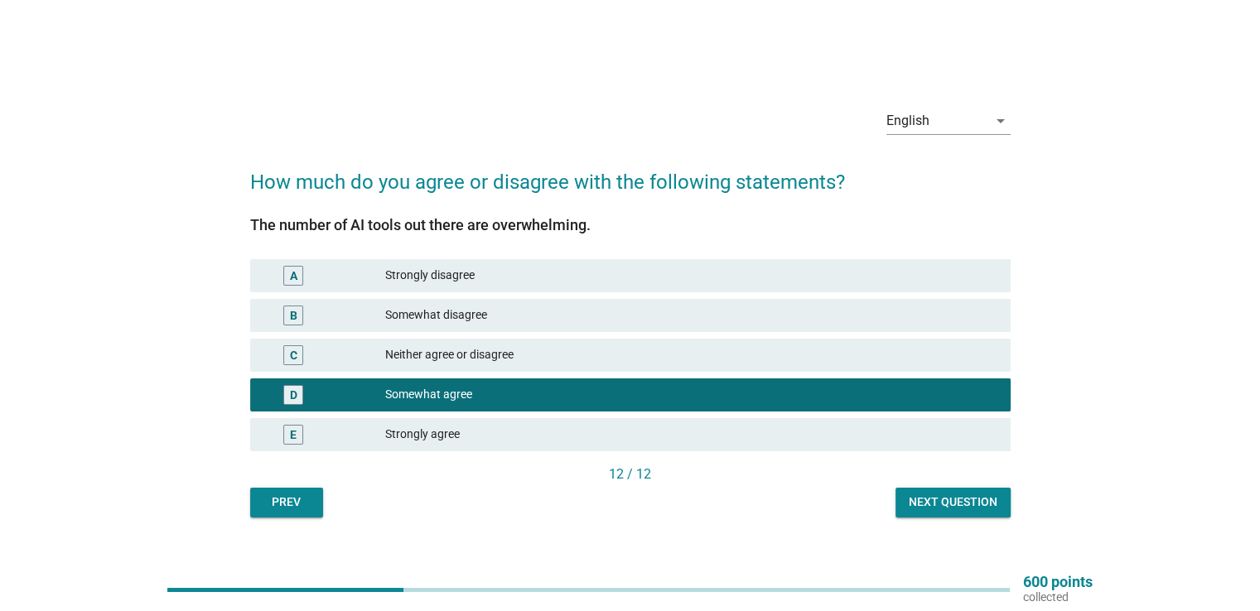
click at [978, 505] on div "Next question" at bounding box center [953, 502] width 89 height 17
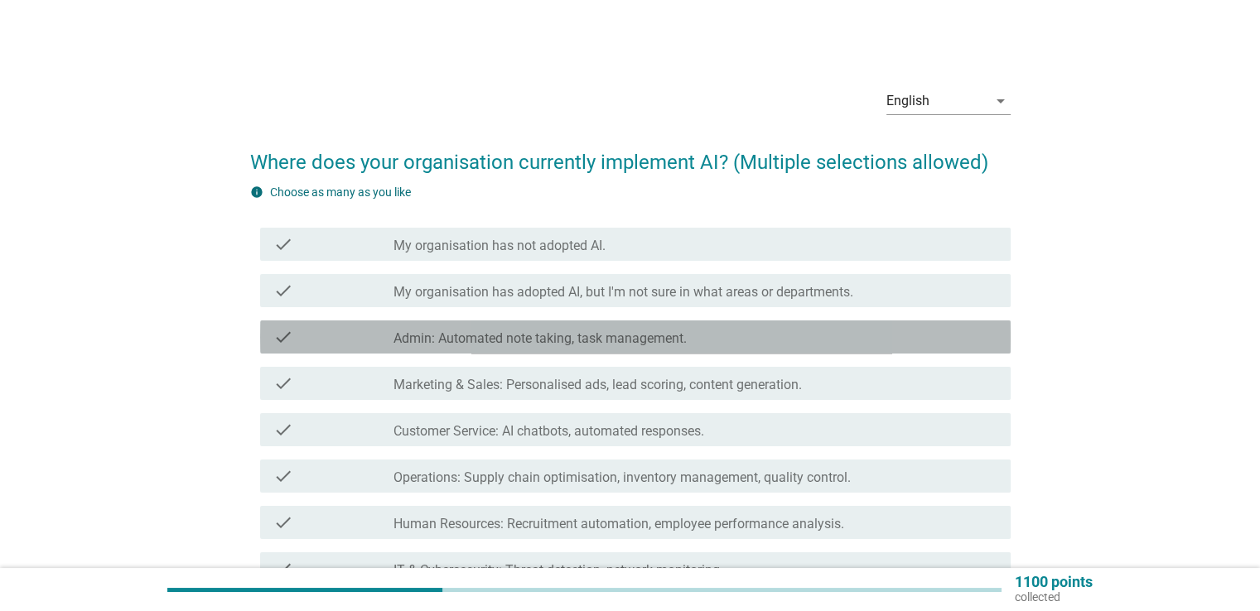
click at [610, 342] on label "Admin: Automated note taking, task management." at bounding box center [539, 338] width 293 height 17
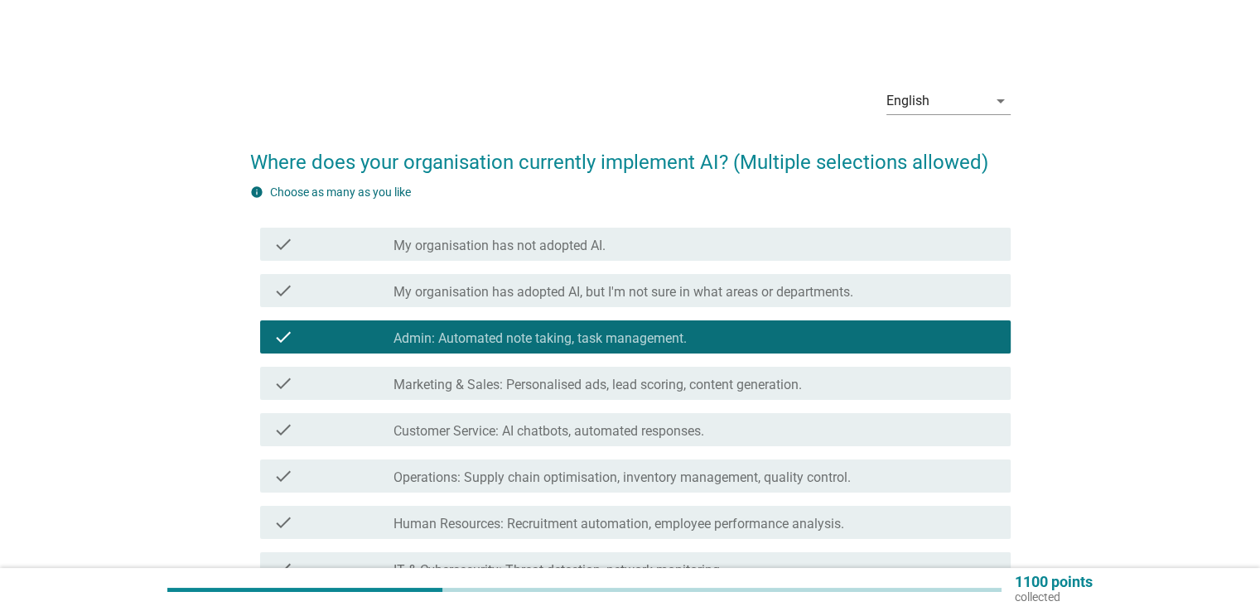
scroll to position [281, 0]
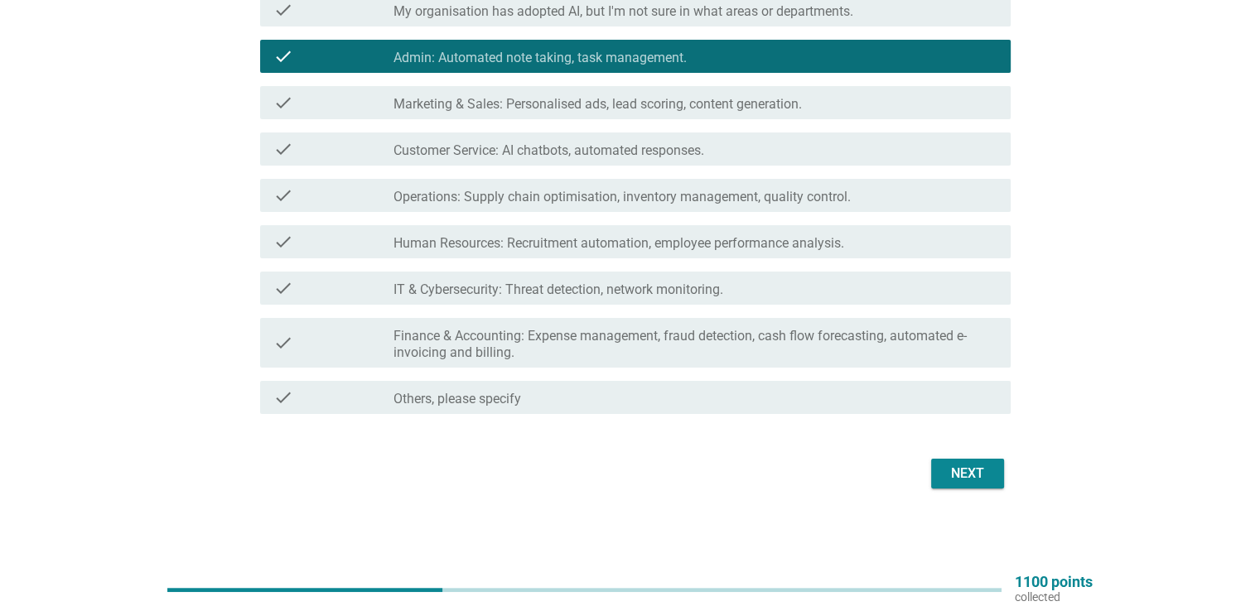
click at [953, 473] on div "Next" at bounding box center [967, 474] width 46 height 20
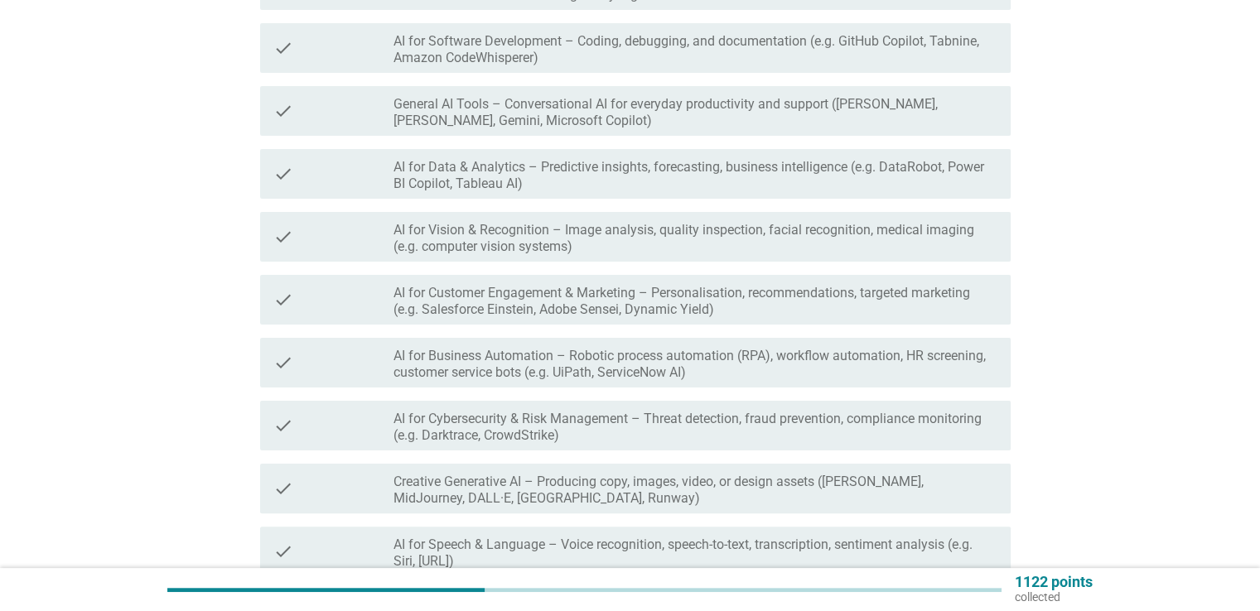
scroll to position [0, 0]
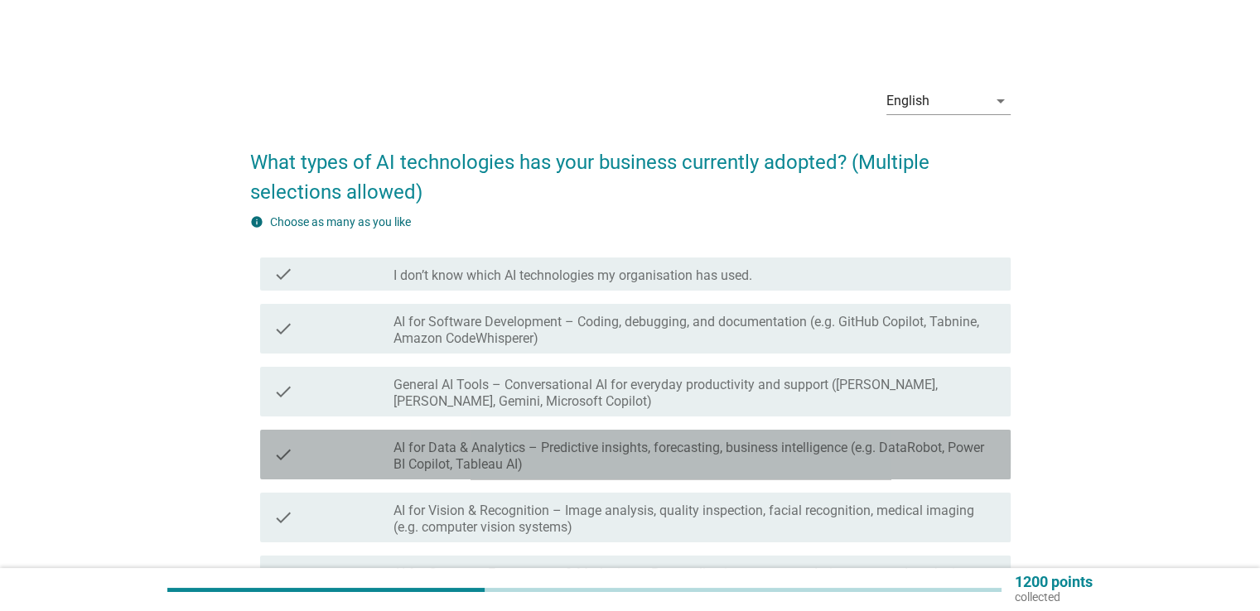
click at [666, 456] on label "AI for Data & Analytics – Predictive insights, forecasting, business intelligen…" at bounding box center [694, 456] width 603 height 33
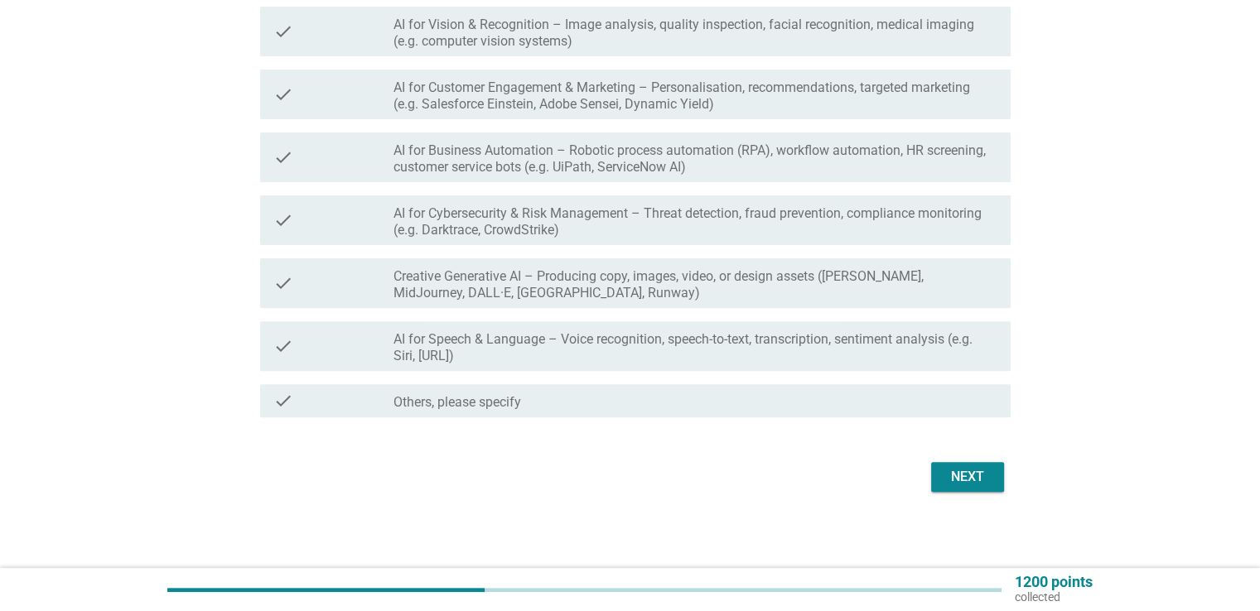
scroll to position [489, 0]
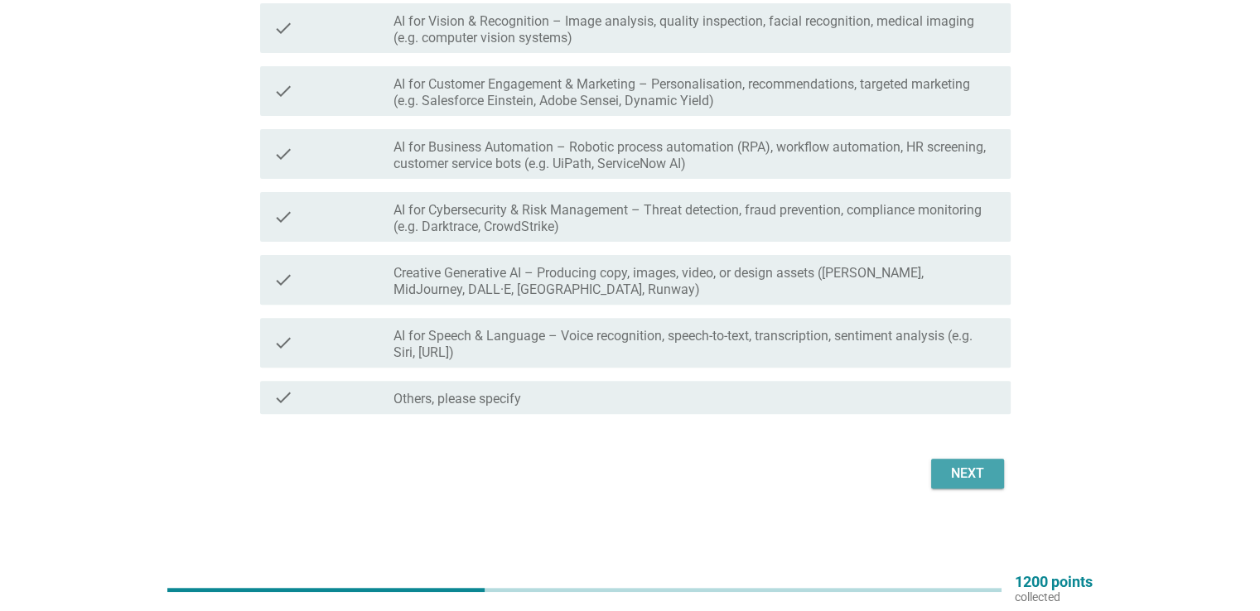
click at [966, 480] on div "Next" at bounding box center [967, 474] width 46 height 20
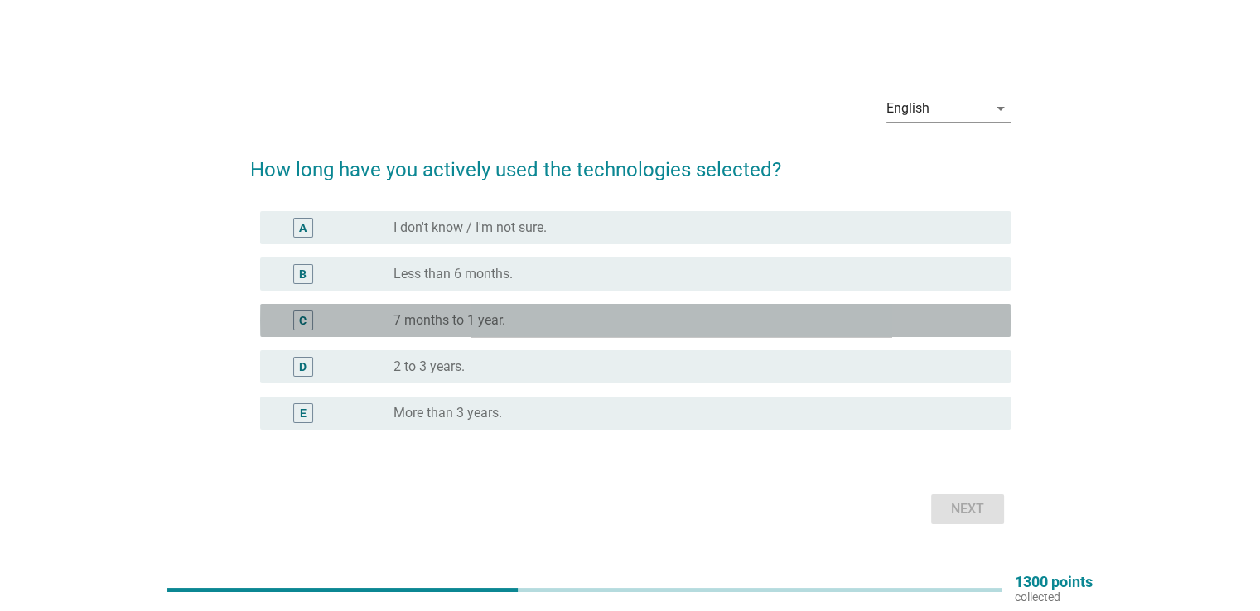
click at [533, 325] on div "radio_button_unchecked 7 months to 1 year." at bounding box center [688, 320] width 590 height 17
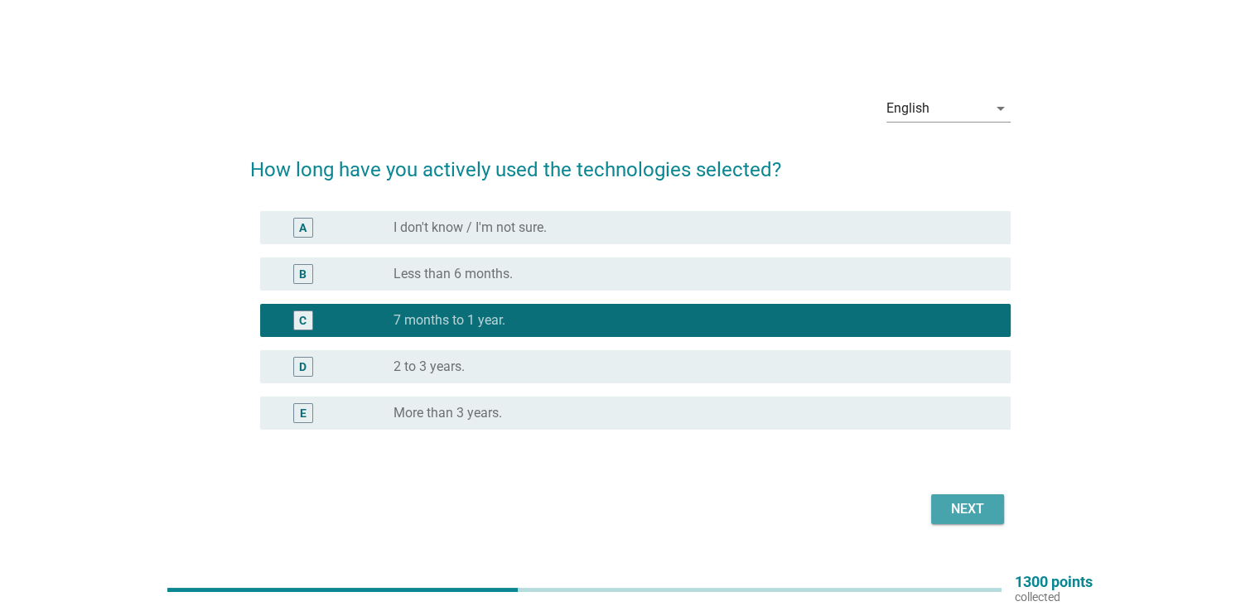
click at [955, 504] on div "Next" at bounding box center [967, 509] width 46 height 20
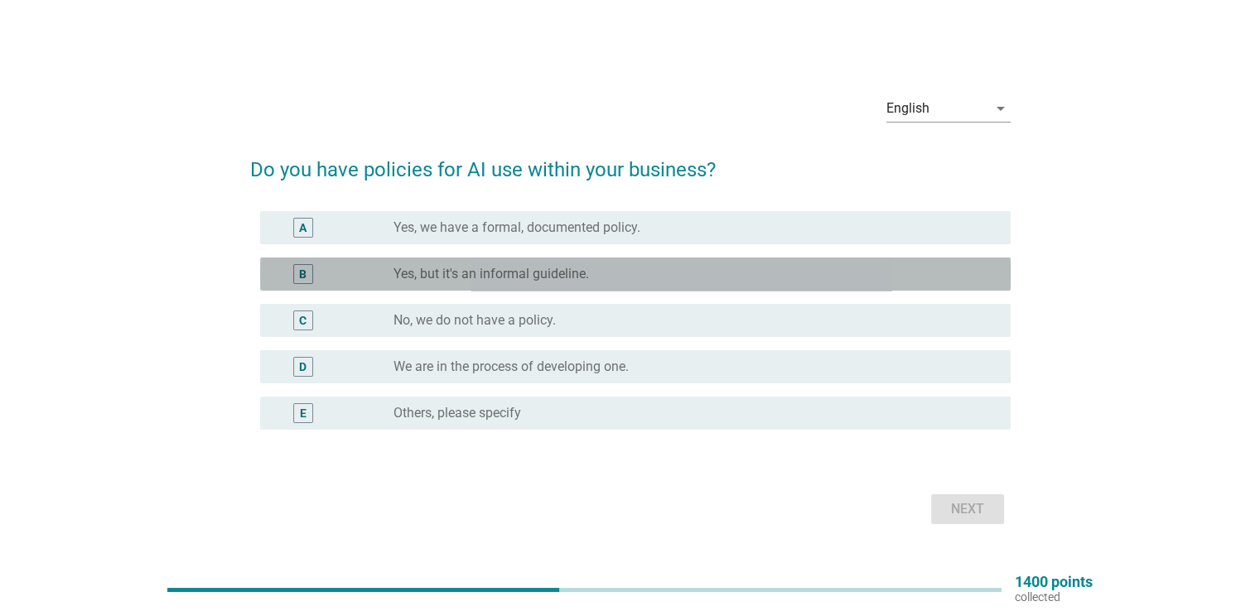
click at [653, 277] on div "radio_button_unchecked Yes, but it's an informal guideline." at bounding box center [688, 274] width 590 height 17
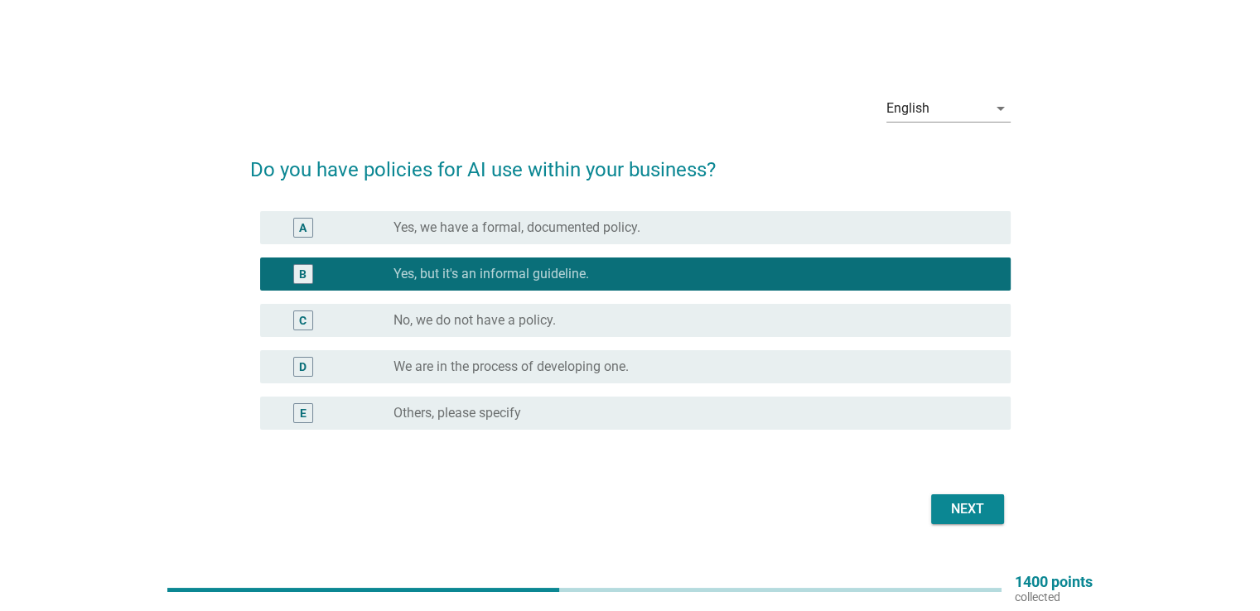
click at [967, 505] on div "Next" at bounding box center [967, 509] width 46 height 20
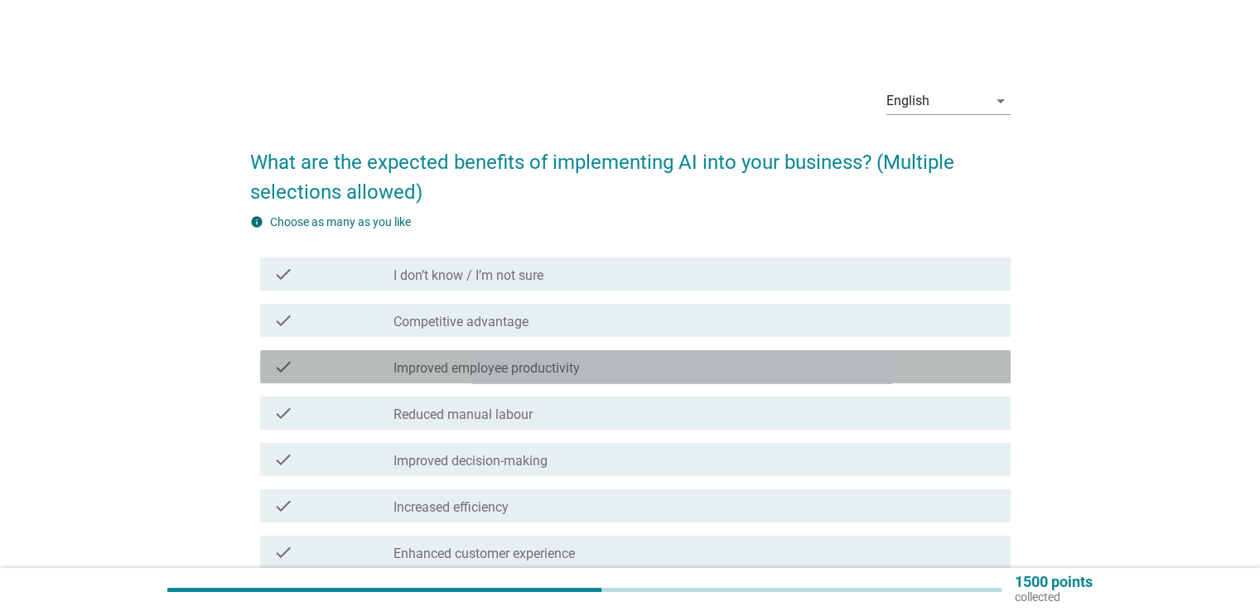
click at [573, 367] on label "Improved employee productivity" at bounding box center [486, 368] width 186 height 17
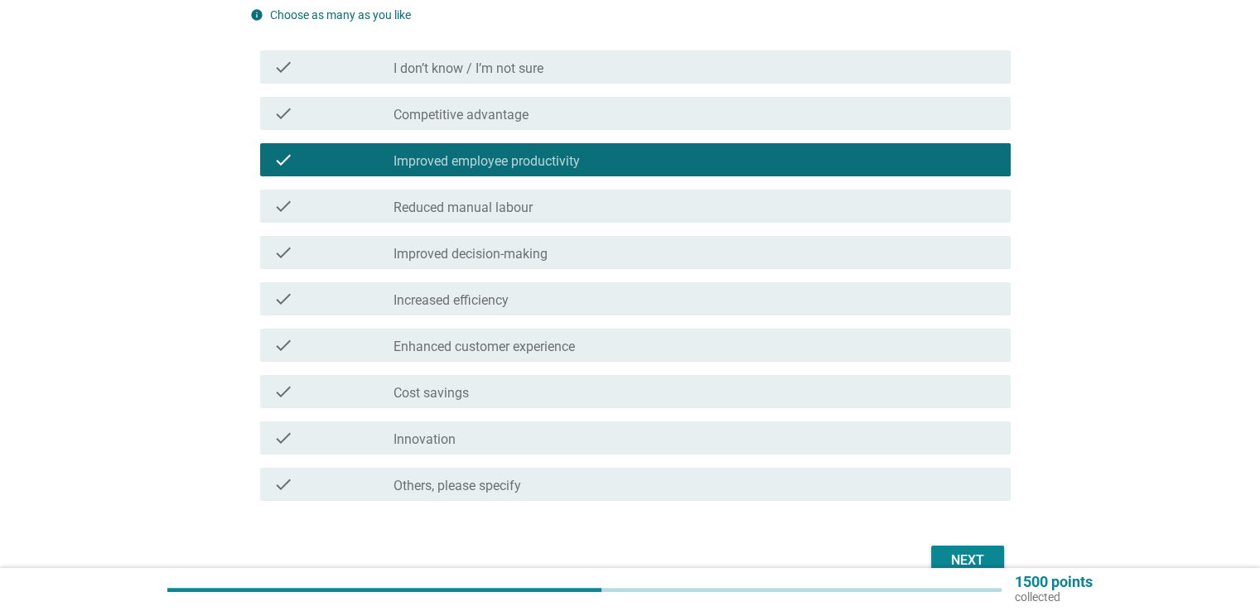
scroll to position [294, 0]
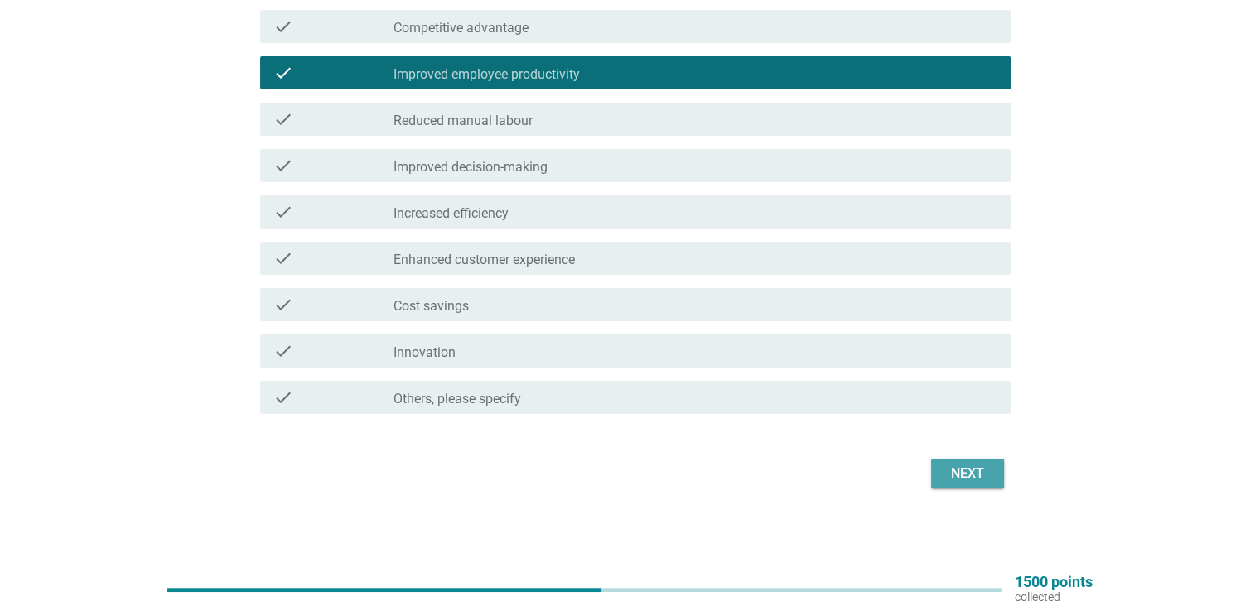
drag, startPoint x: 971, startPoint y: 465, endPoint x: 958, endPoint y: 452, distance: 18.2
click at [972, 465] on div "Next" at bounding box center [967, 474] width 46 height 20
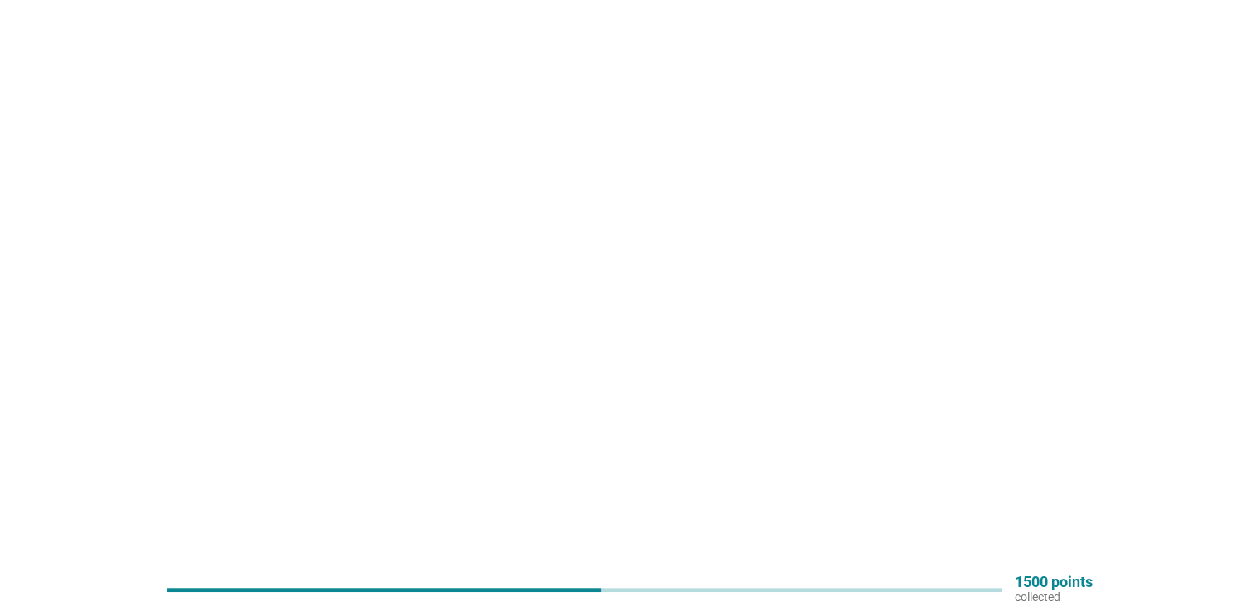
scroll to position [0, 0]
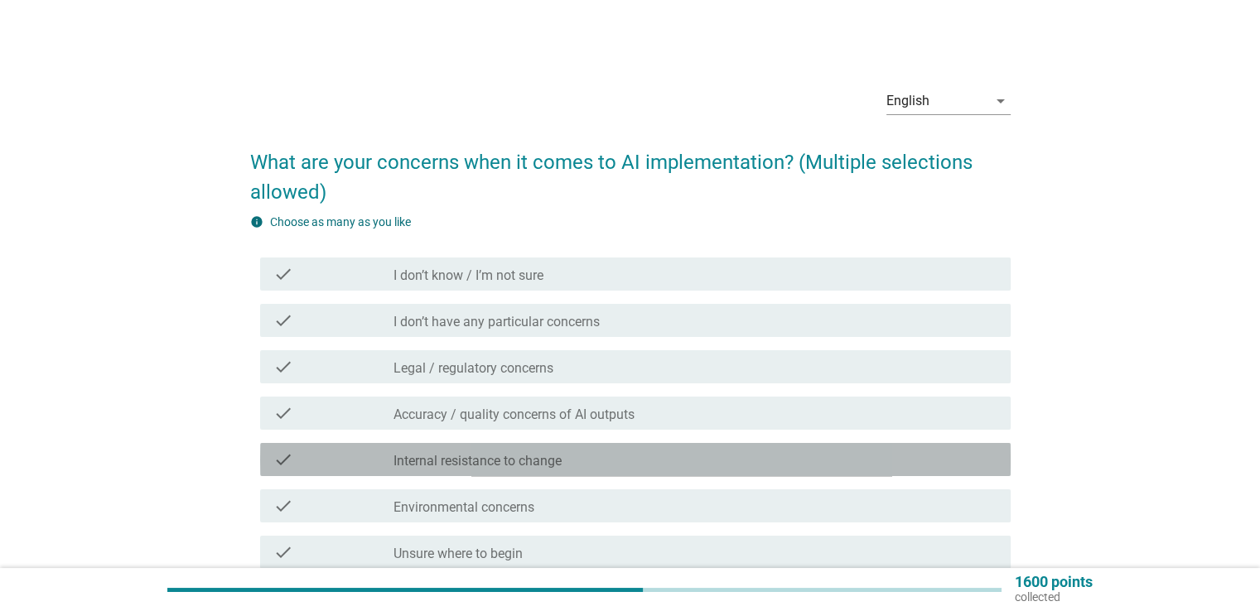
click at [563, 470] on div "check check_box_outline_blank Internal resistance to change" at bounding box center [635, 459] width 750 height 33
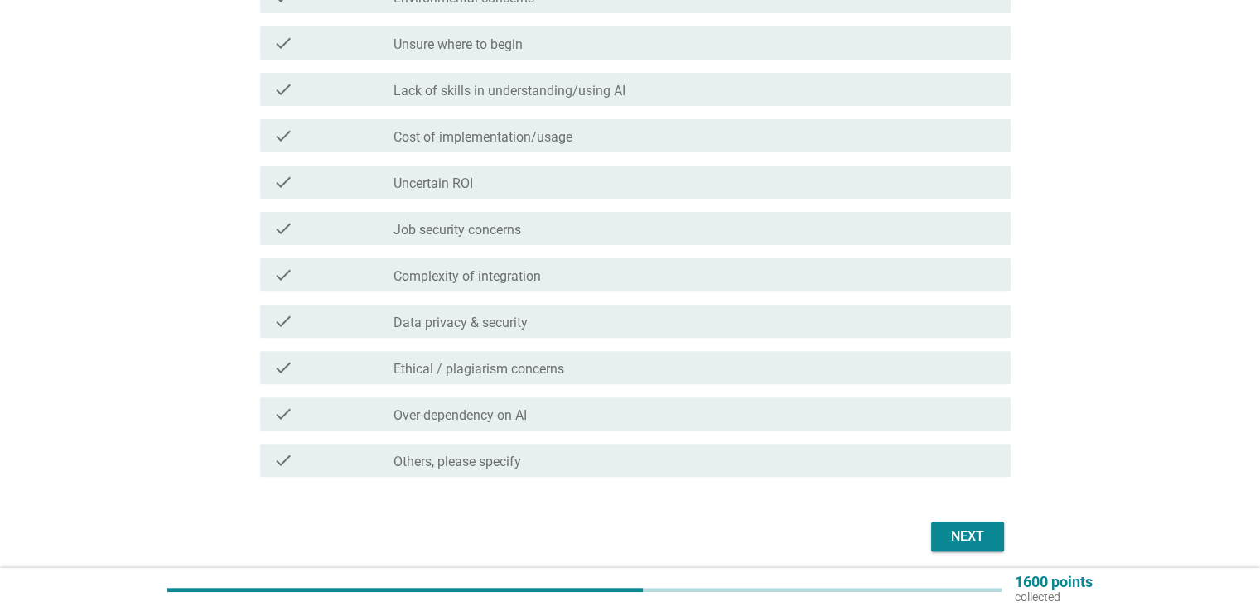
scroll to position [572, 0]
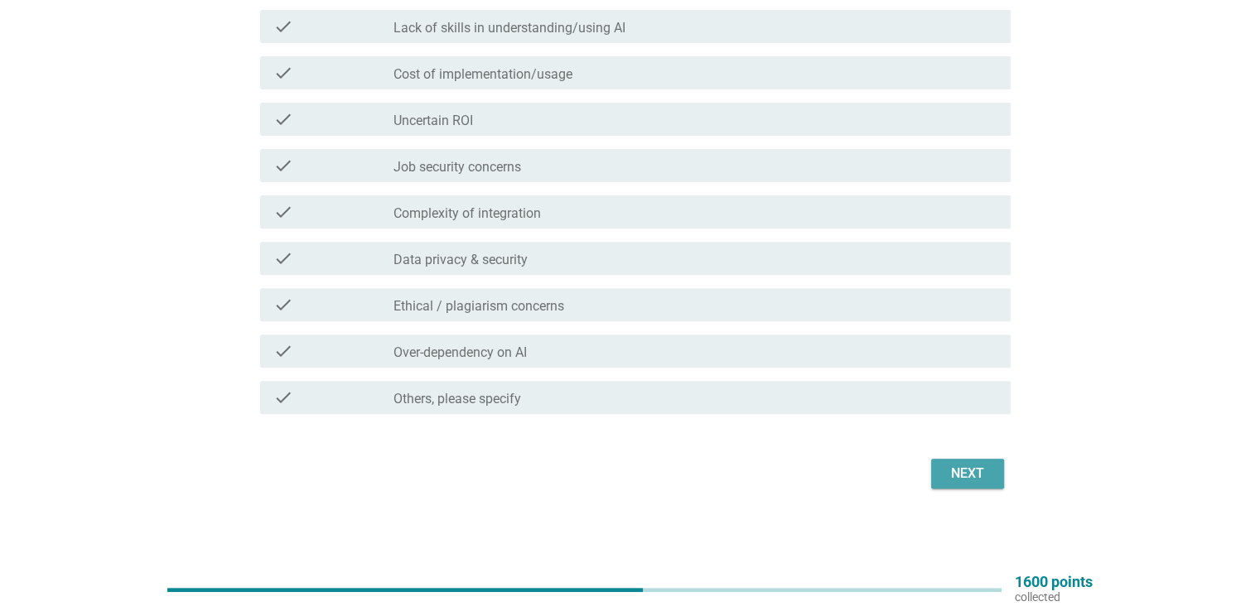
click at [956, 474] on div "Next" at bounding box center [967, 474] width 46 height 20
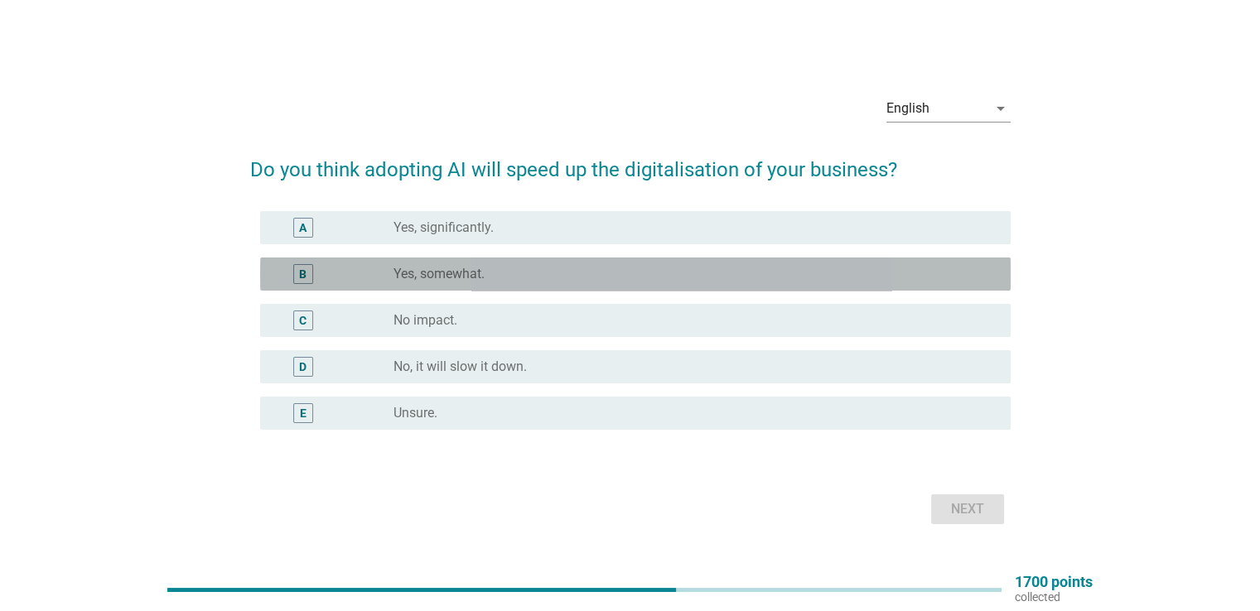
click at [591, 271] on div "radio_button_unchecked Yes, somewhat." at bounding box center [688, 274] width 590 height 17
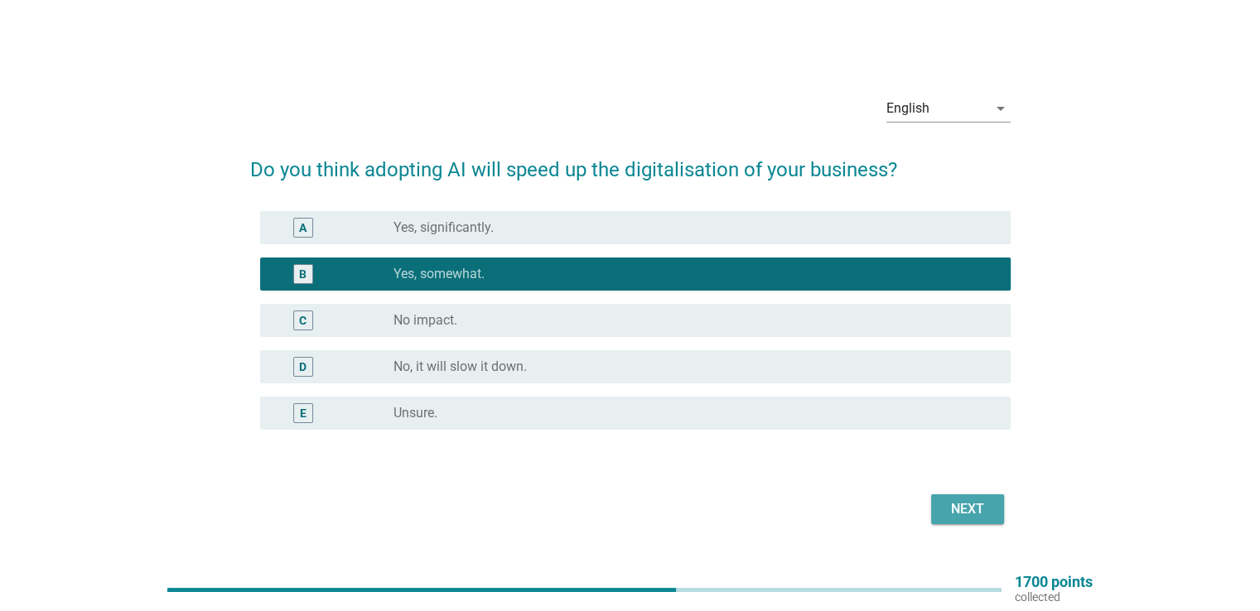
click at [947, 503] on div "Next" at bounding box center [967, 509] width 46 height 20
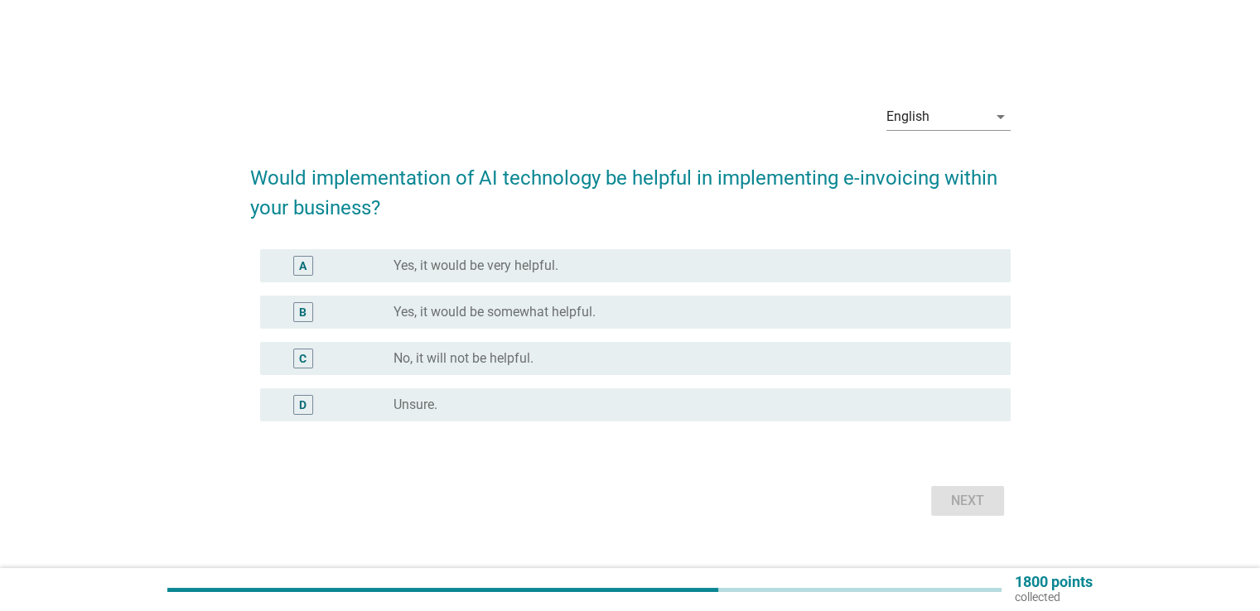
click at [609, 312] on div "radio_button_unchecked Yes, it would be somewhat helpful." at bounding box center [688, 312] width 590 height 17
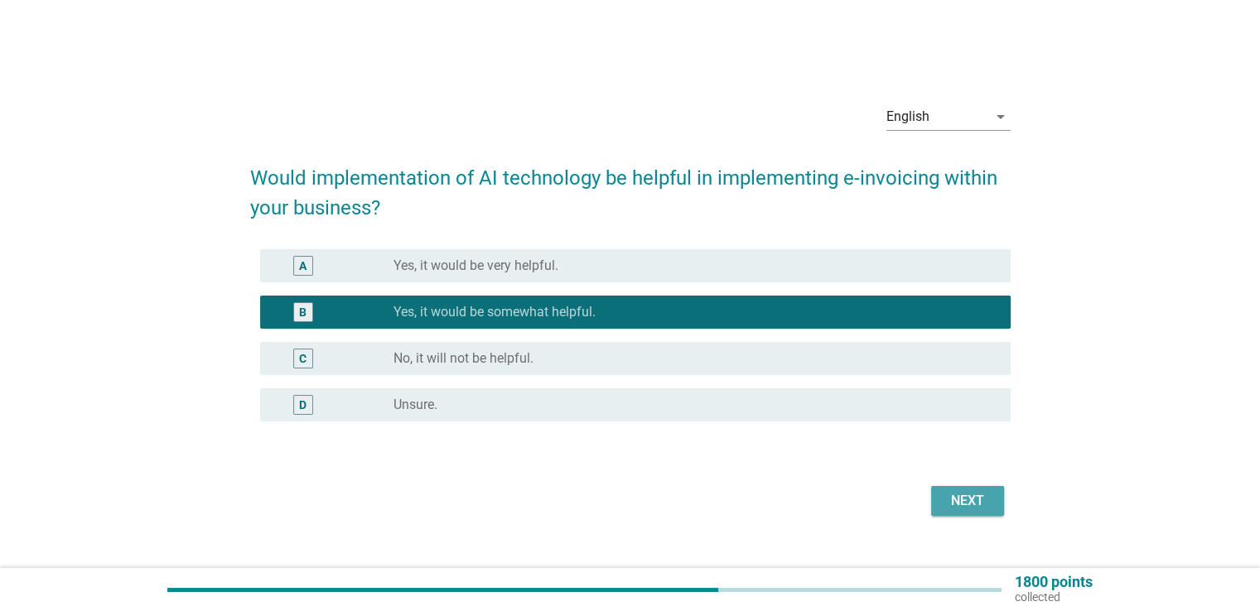
click at [964, 493] on div "Next" at bounding box center [967, 501] width 46 height 20
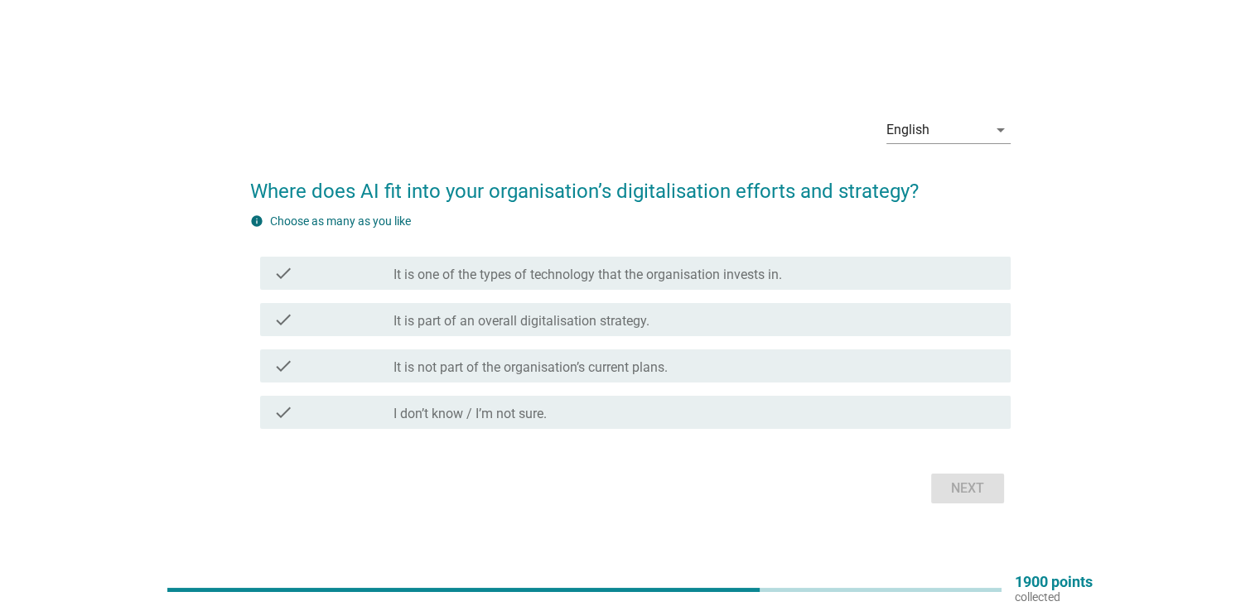
click at [680, 310] on div "check_box_outline_blank It is part of an overall digitalisation strategy." at bounding box center [694, 320] width 603 height 20
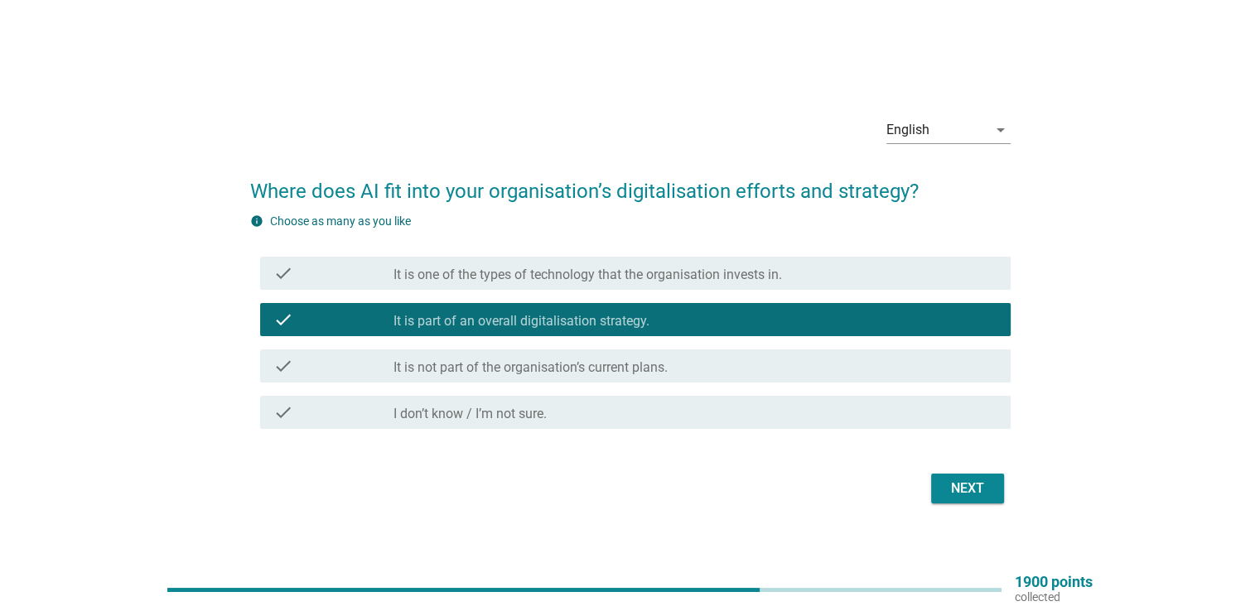
click at [967, 503] on div "Next" at bounding box center [630, 489] width 760 height 40
click at [961, 491] on div "Next" at bounding box center [967, 489] width 46 height 20
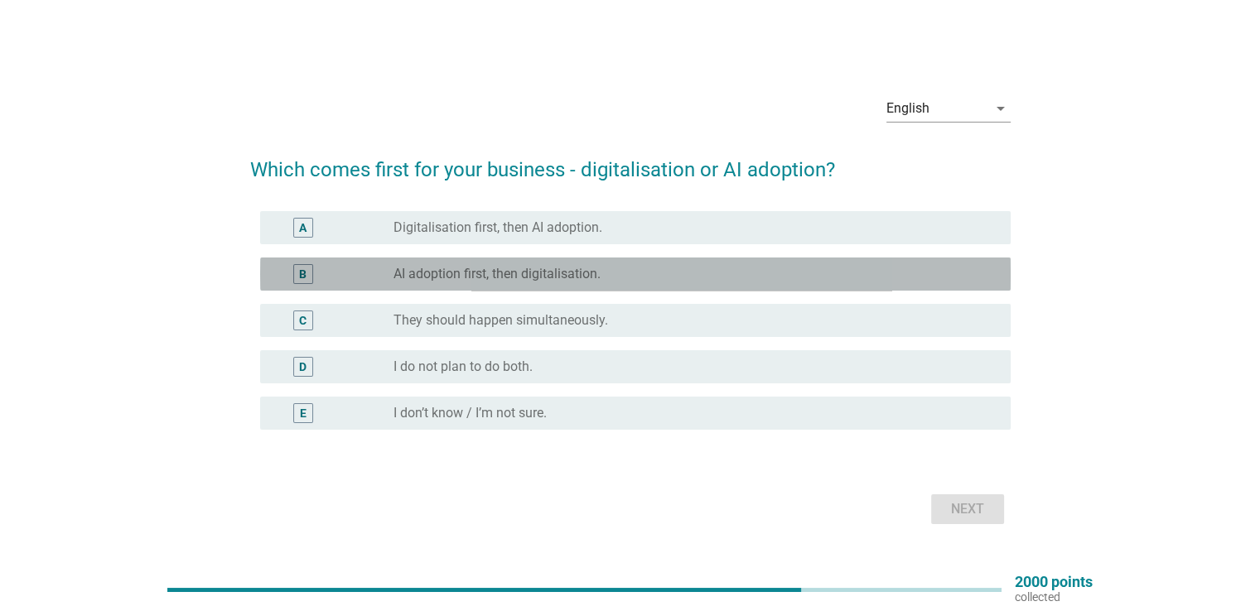
click at [563, 275] on label "AI adoption first, then digitalisation." at bounding box center [496, 274] width 207 height 17
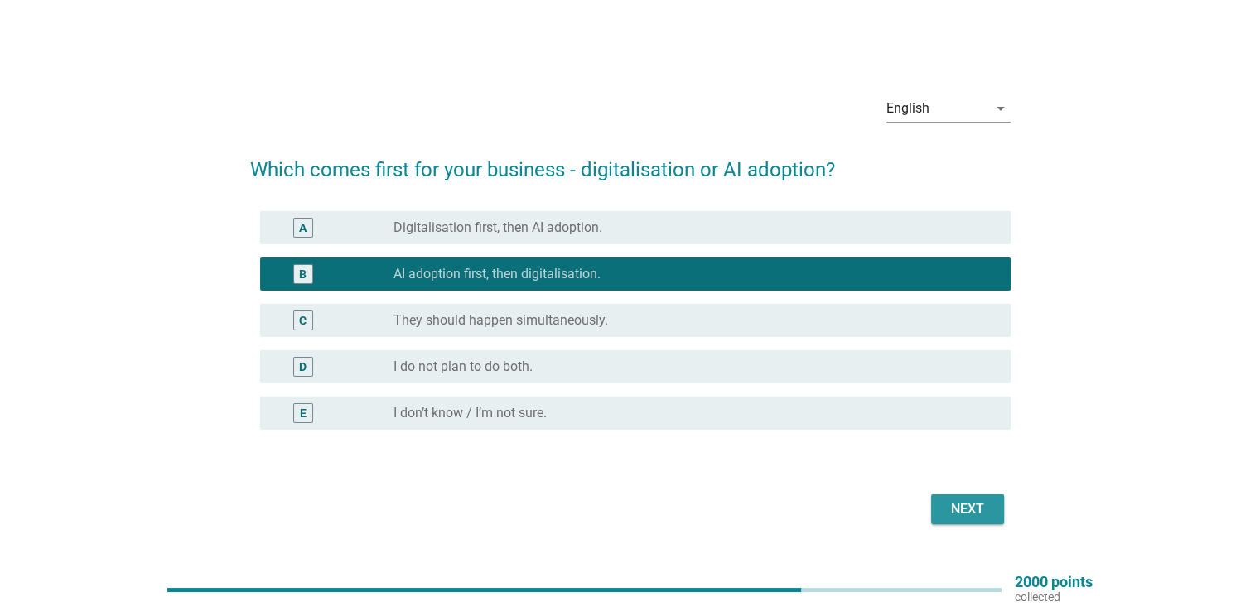
drag, startPoint x: 964, startPoint y: 514, endPoint x: 943, endPoint y: 494, distance: 28.7
click at [964, 513] on div "Next" at bounding box center [967, 509] width 46 height 20
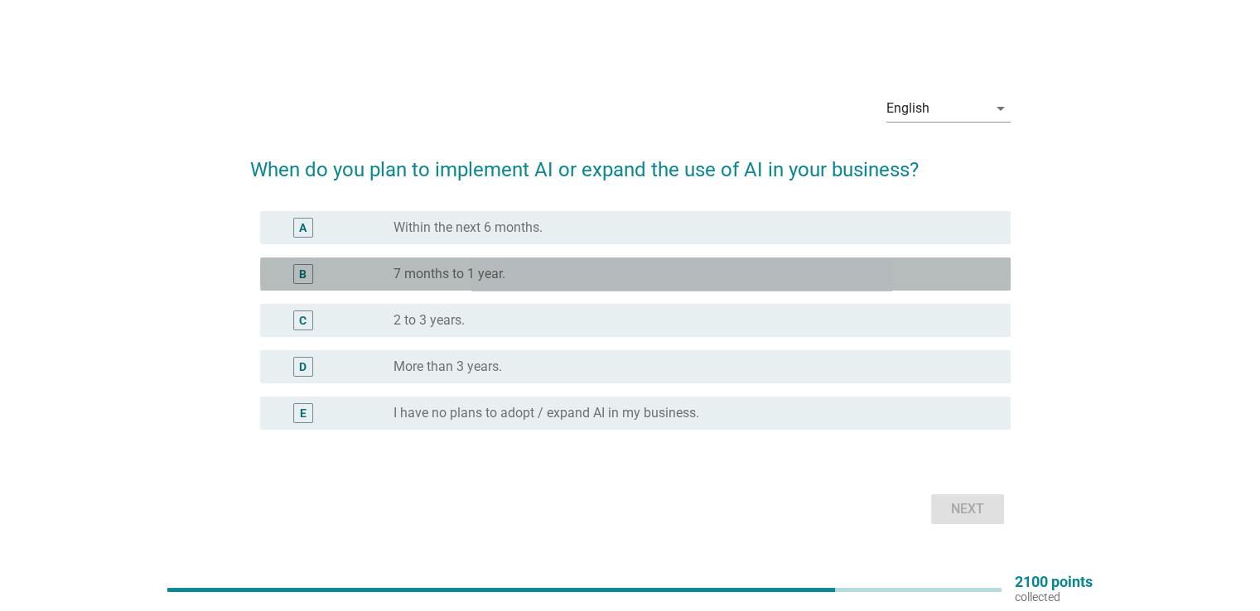
drag, startPoint x: 608, startPoint y: 277, endPoint x: 718, endPoint y: 310, distance: 115.0
click at [609, 277] on div "radio_button_unchecked 7 months to 1 year." at bounding box center [688, 274] width 590 height 17
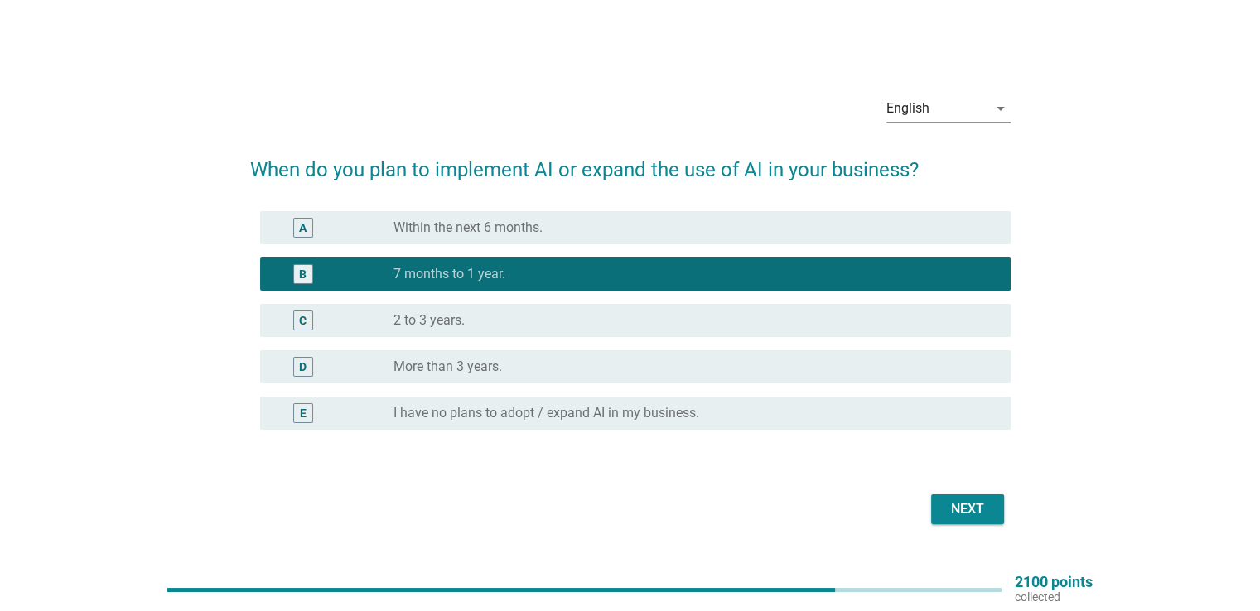
click at [991, 508] on button "Next" at bounding box center [967, 509] width 73 height 30
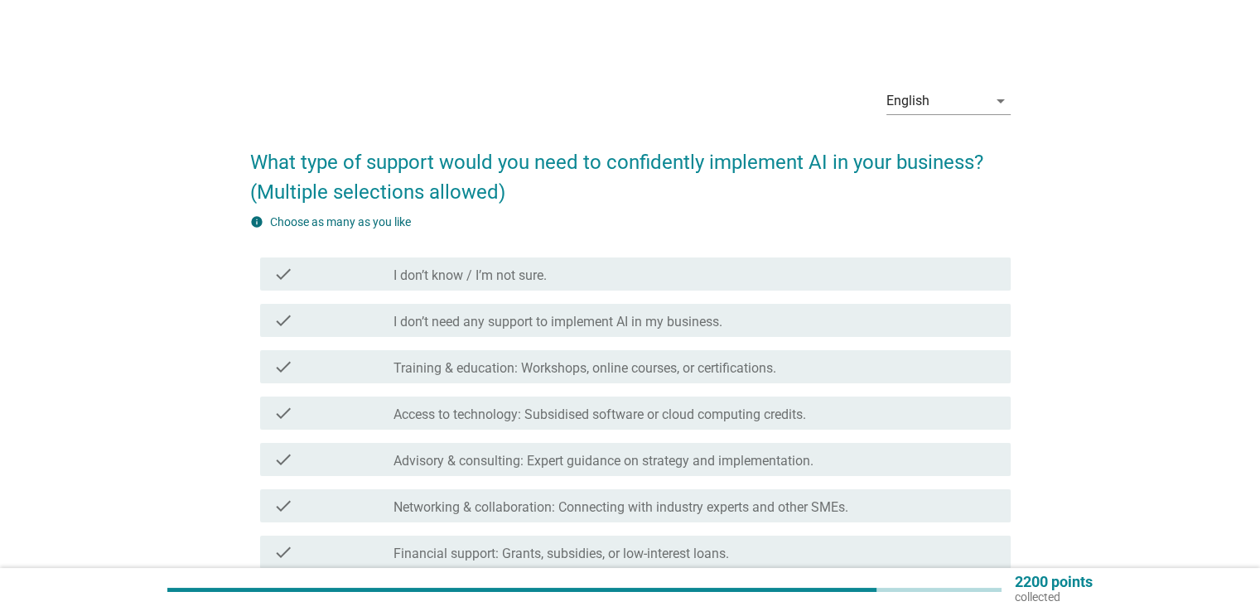
drag, startPoint x: 712, startPoint y: 367, endPoint x: 732, endPoint y: 371, distance: 20.3
click at [712, 366] on label "Training & education: Workshops, online courses, or certifications." at bounding box center [584, 368] width 383 height 17
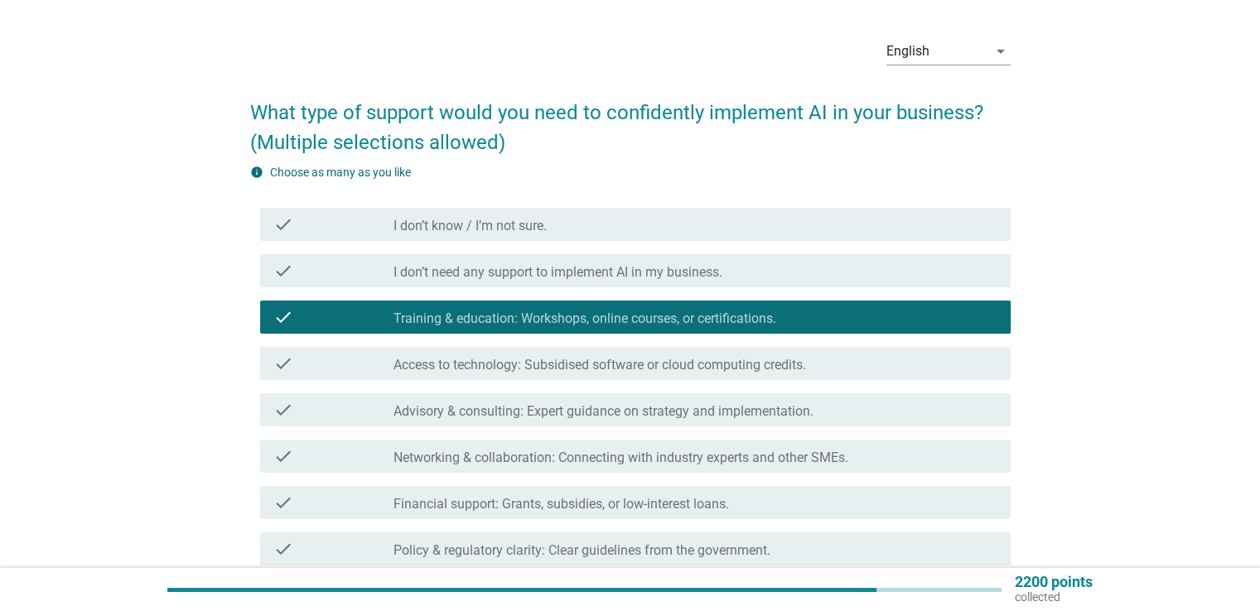
scroll to position [248, 0]
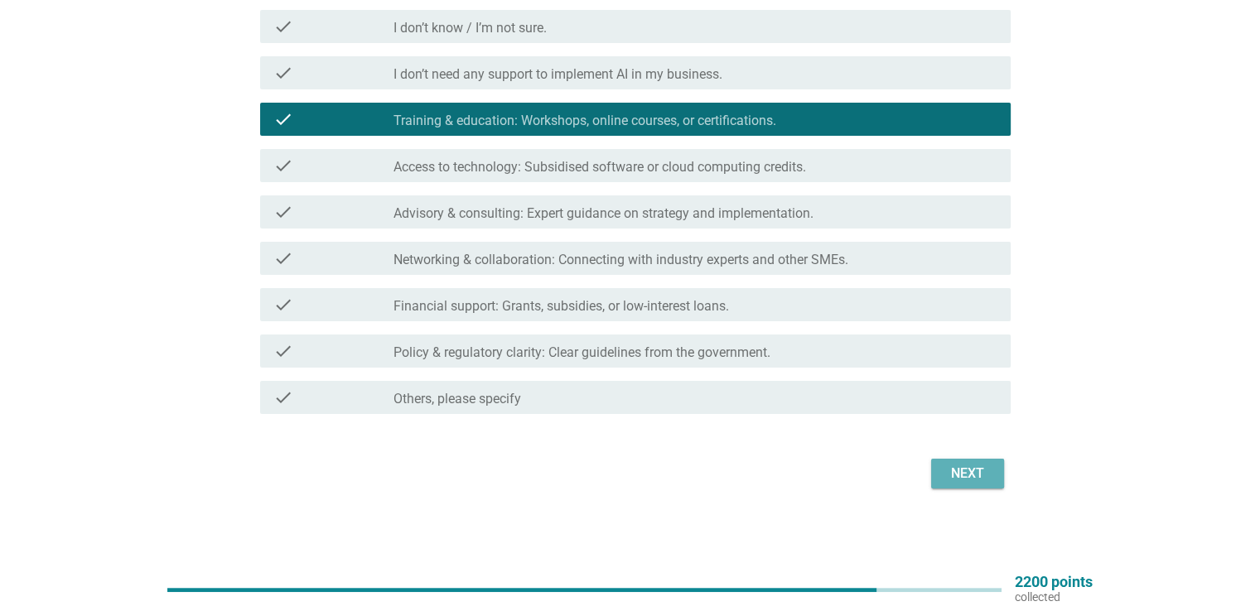
drag, startPoint x: 977, startPoint y: 472, endPoint x: 1208, endPoint y: 607, distance: 267.6
click at [977, 473] on div "Next" at bounding box center [967, 474] width 46 height 20
